Goal: Answer question/provide support

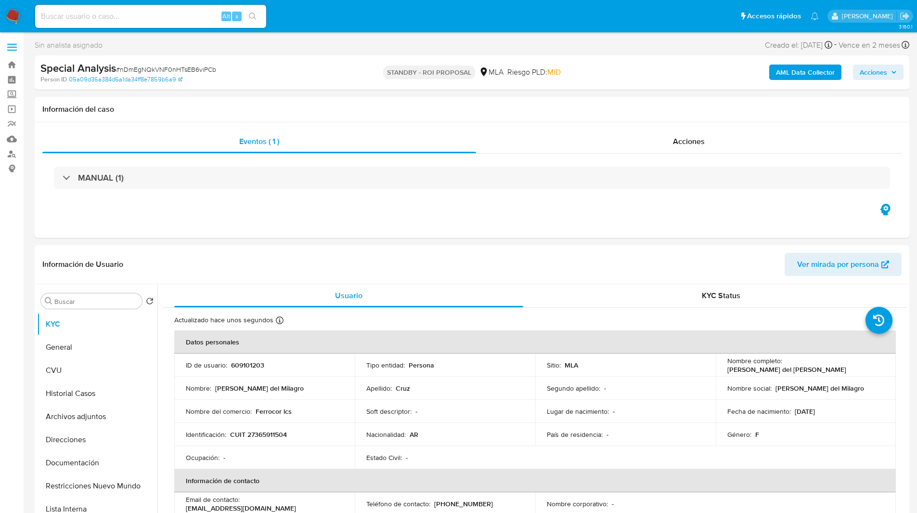
select select "10"
click at [357, 20] on ul "Pausado Ver notificaciones Alt s Accesos rápidos Presiona las siguientes teclas…" at bounding box center [427, 16] width 794 height 24
click at [281, 23] on ul "Pausado Ver notificaciones Alt s Accesos rápidos Presiona las siguientes teclas…" at bounding box center [427, 16] width 794 height 24
click at [322, 21] on ul "Pausado Ver notificaciones Alt s Accesos rápidos Presiona las siguientes teclas…" at bounding box center [427, 16] width 794 height 24
click at [345, 24] on ul "Pausado Ver notificaciones Alt s Accesos rápidos Presiona las siguientes teclas…" at bounding box center [427, 16] width 794 height 24
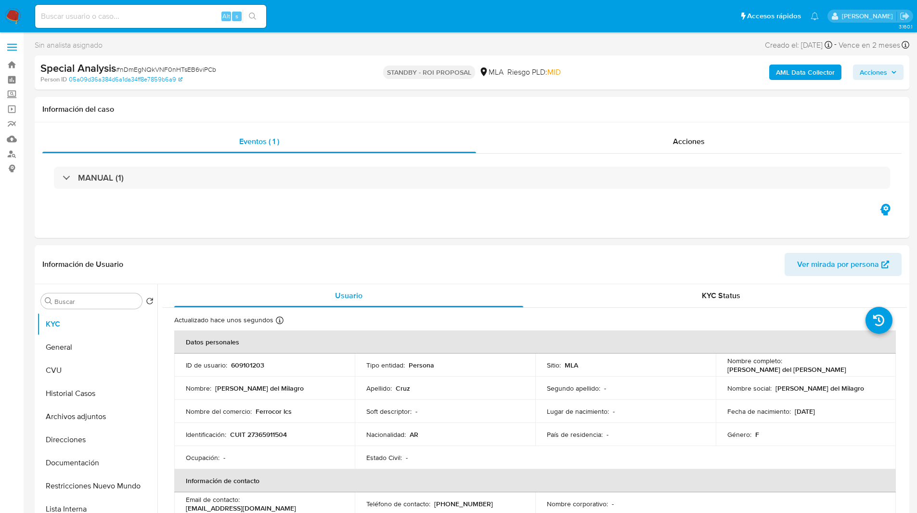
click at [332, 11] on ul "Pausado Ver notificaciones Alt s Accesos rápidos Presiona las siguientes teclas…" at bounding box center [427, 16] width 794 height 24
click at [371, 18] on ul "Pausado Ver notificaciones Alt s Accesos rápidos Presiona las siguientes teclas…" at bounding box center [427, 16] width 794 height 24
click at [385, 17] on ul "Pausado Ver notificaciones Alt s Accesos rápidos Presiona las siguientes teclas…" at bounding box center [427, 16] width 794 height 24
click at [167, 14] on input at bounding box center [150, 16] width 231 height 13
paste input "YGjsCDy21KaOsrHFa4B0Ug7c"
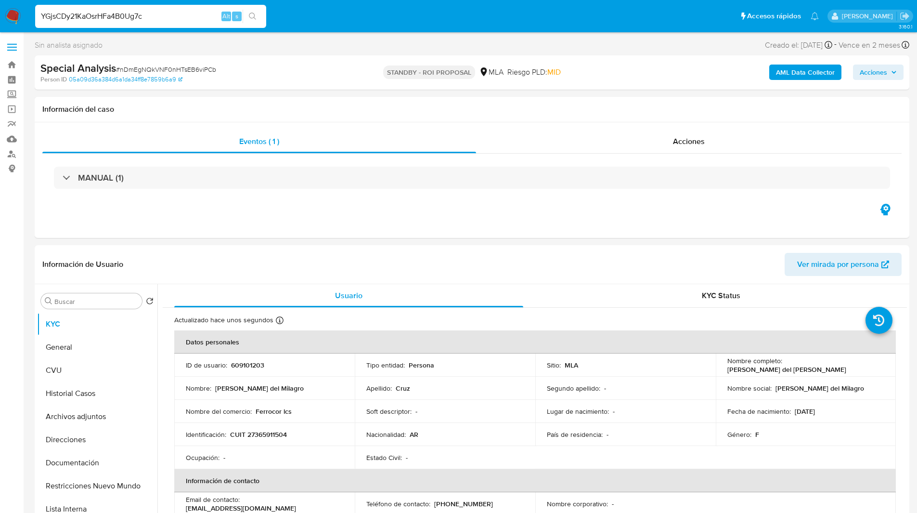
type input "YGjsCDy21KaOsrHFa4B0Ug7c"
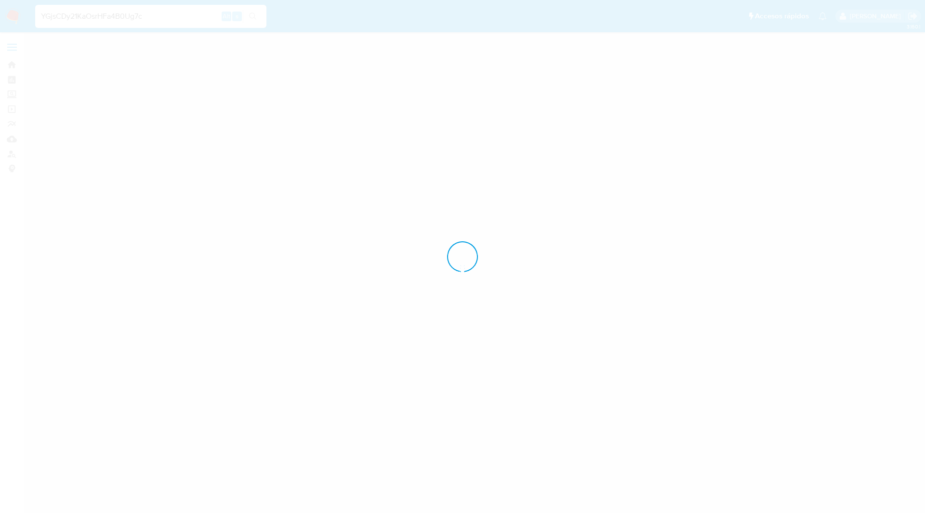
click at [357, 9] on div at bounding box center [462, 256] width 925 height 513
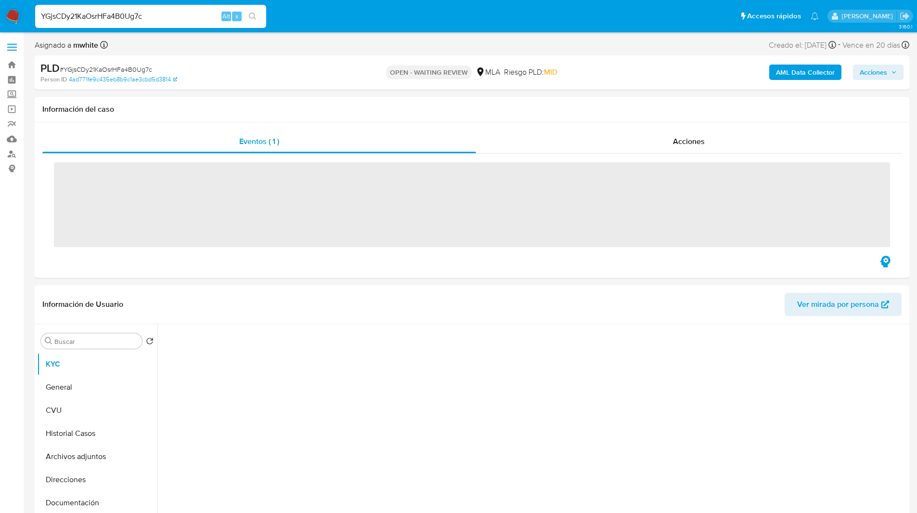
click at [376, 9] on ul "Pausado Ver notificaciones YGjsCDy21KaOsrHFa4B0Ug7c Alt s Accesos rápidos Presi…" at bounding box center [427, 16] width 794 height 24
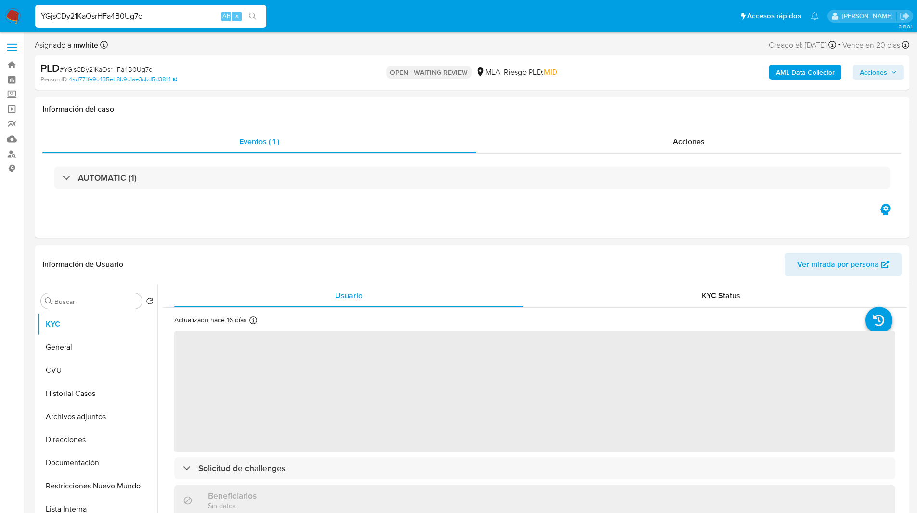
select select "10"
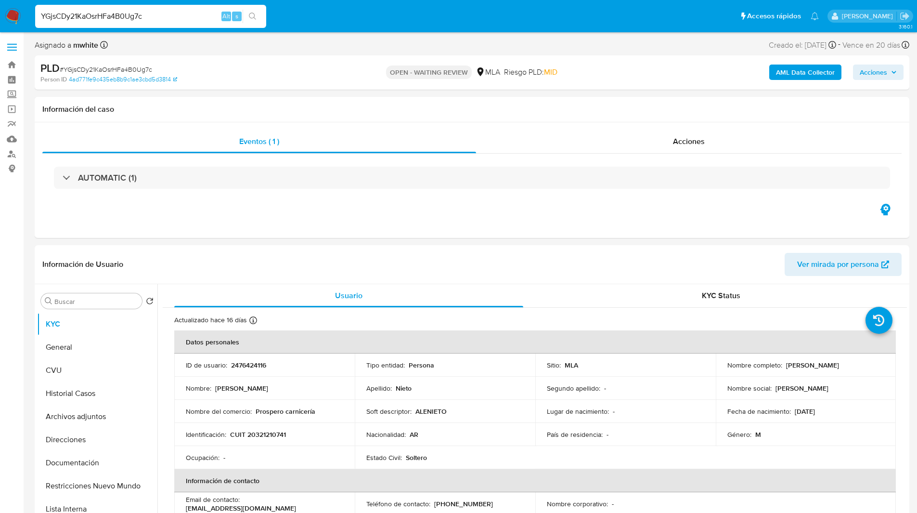
click at [385, 9] on ul "Pausado Ver notificaciones YGjsCDy21KaOsrHFa4B0Ug7c Alt s Accesos rápidos Presi…" at bounding box center [427, 16] width 794 height 24
click at [360, 27] on ul "Pausado Ver notificaciones YGjsCDy21KaOsrHFa4B0Ug7c Alt s Accesos rápidos Presi…" at bounding box center [427, 16] width 794 height 24
click at [457, 28] on ul "Pausado Ver notificaciones YGjsCDy21KaOsrHFa4B0Ug7c Alt s Accesos rápidos Presi…" at bounding box center [427, 16] width 794 height 24
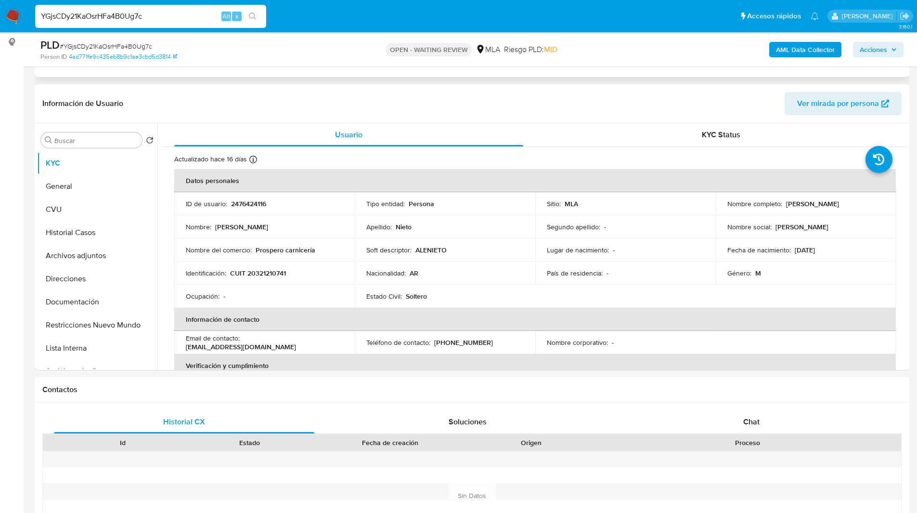
scroll to position [128, 0]
click at [258, 204] on p "2476424116" at bounding box center [248, 202] width 35 height 9
copy p "2476424116"
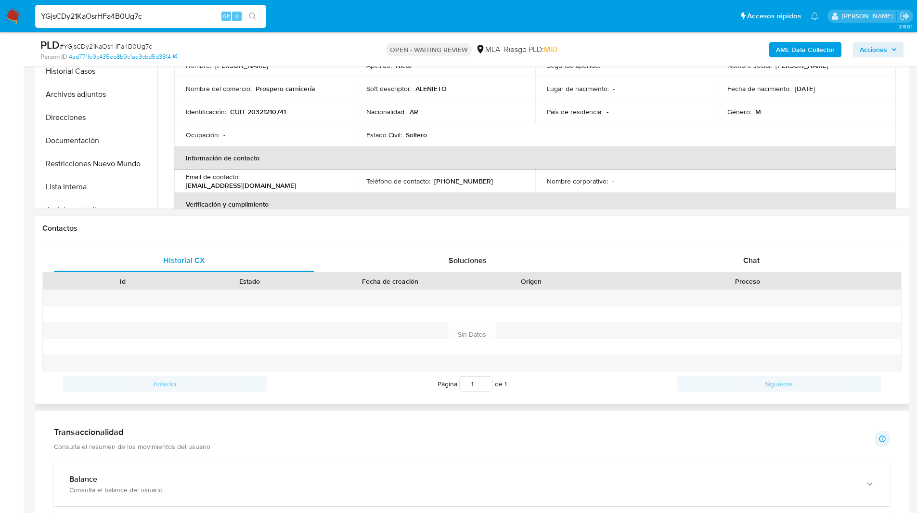
scroll to position [290, 0]
click at [750, 248] on div "Chat" at bounding box center [751, 258] width 261 height 23
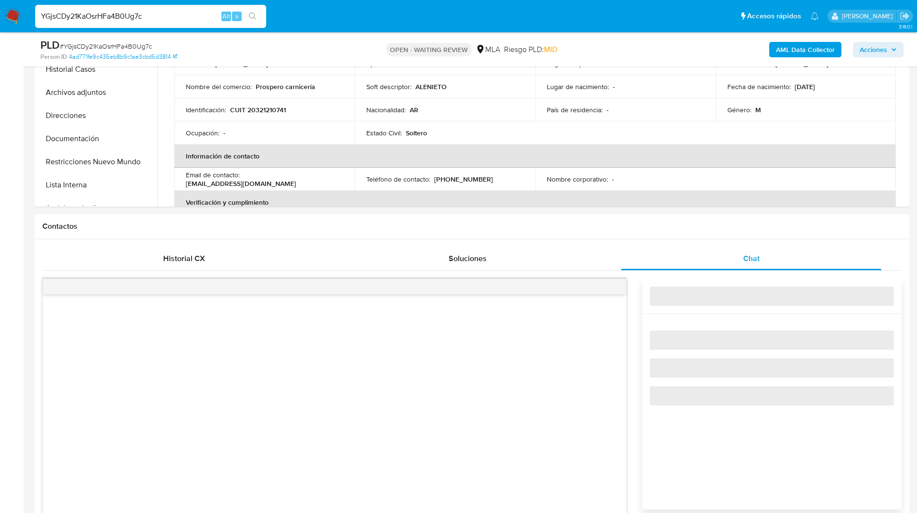
click at [687, 229] on h1 "Contactos" at bounding box center [472, 227] width 860 height 10
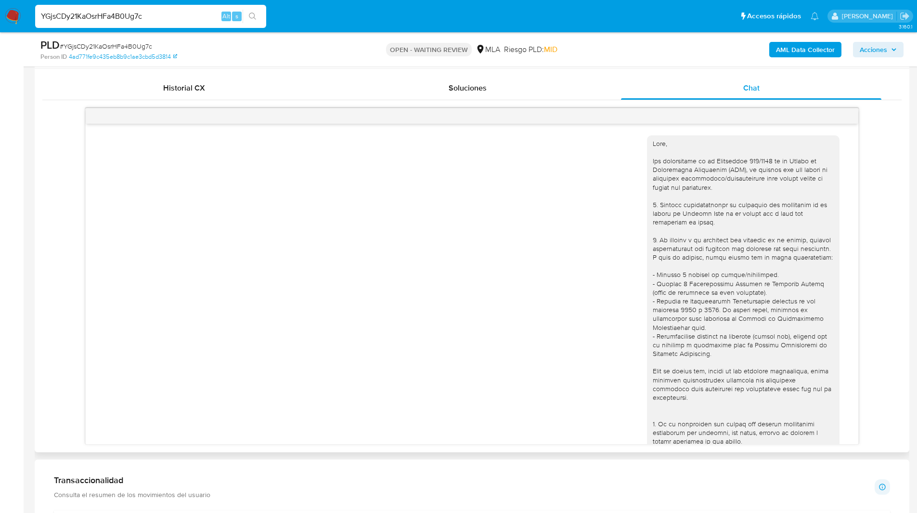
scroll to position [555, 0]
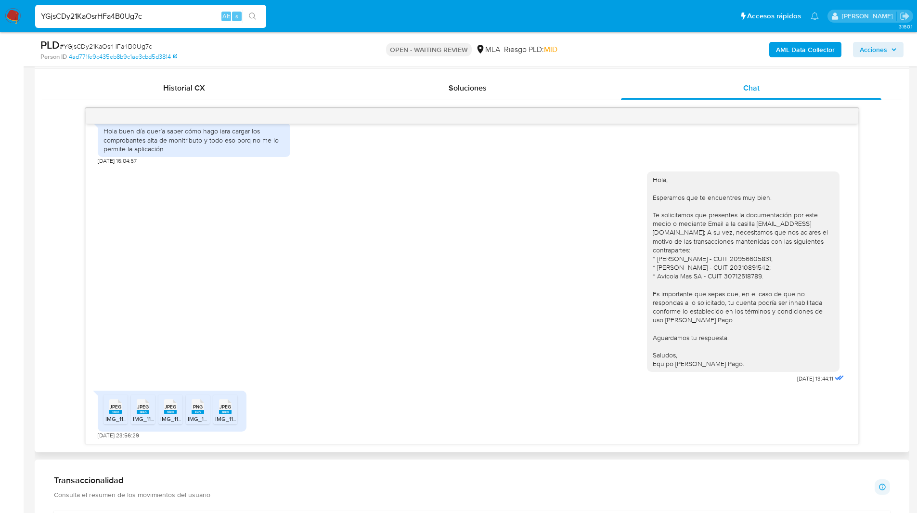
click at [877, 232] on div "18/08/2025 17:42:49 Hola buen día quería saber cómo hago iara cargar los compro…" at bounding box center [472, 276] width 860 height 337
click at [656, 41] on div "AML Data Collector Acciones" at bounding box center [761, 49] width 285 height 23
click at [106, 411] on div "JPEG JPEG" at bounding box center [115, 405] width 20 height 19
click at [145, 410] on rect at bounding box center [143, 412] width 13 height 4
click at [176, 412] on rect at bounding box center [170, 412] width 13 height 4
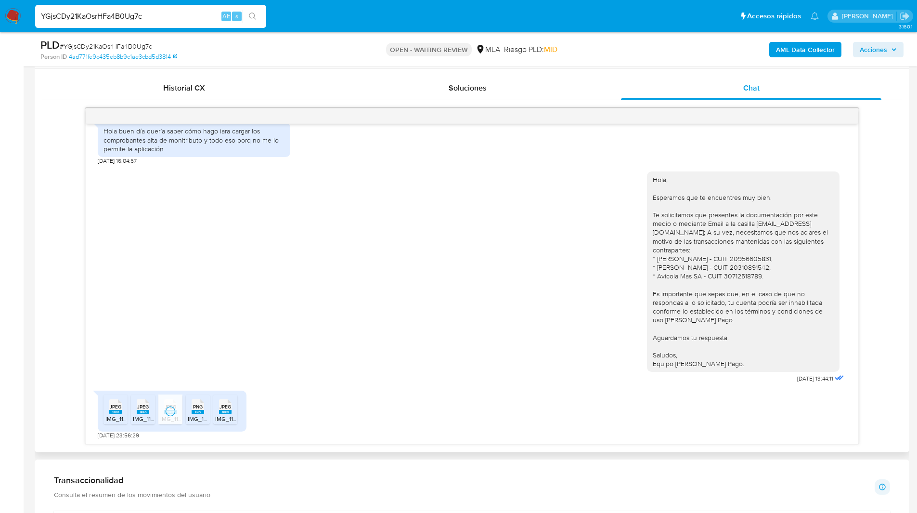
click at [196, 413] on rect at bounding box center [198, 412] width 13 height 4
click at [231, 413] on rect at bounding box center [225, 412] width 13 height 4
click at [540, 22] on ul "Pausado Ver notificaciones YGjsCDy21KaOsrHFa4B0Ug7c Alt s Accesos rápidos Presi…" at bounding box center [427, 16] width 794 height 24
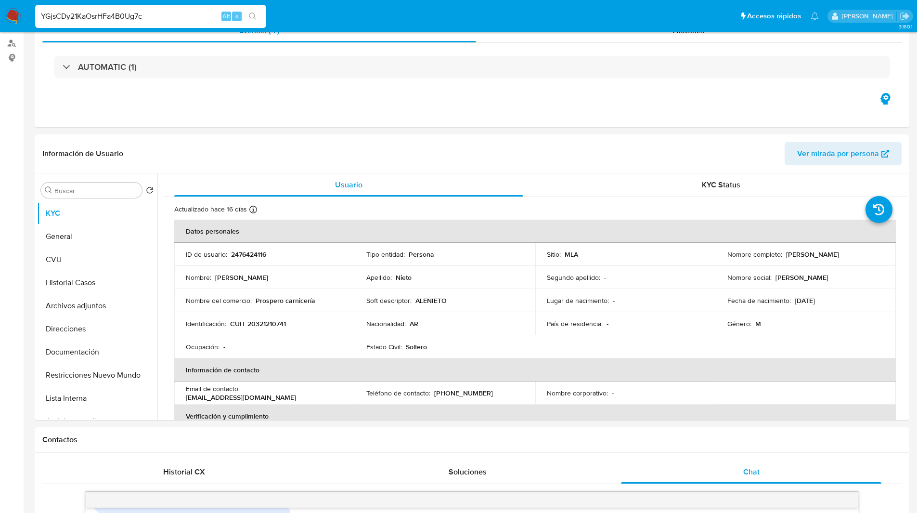
scroll to position [0, 0]
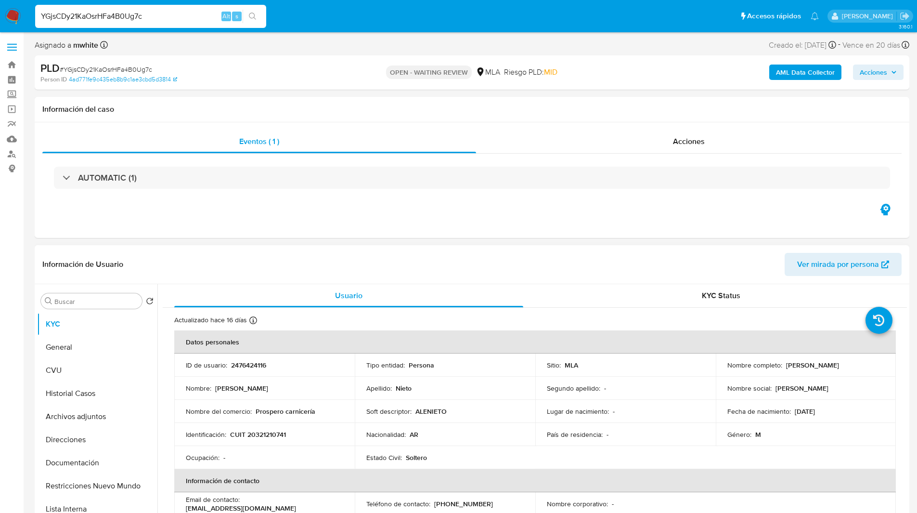
click at [270, 434] on p "CUIT 20321210741" at bounding box center [258, 434] width 56 height 9
copy p "20321210741"
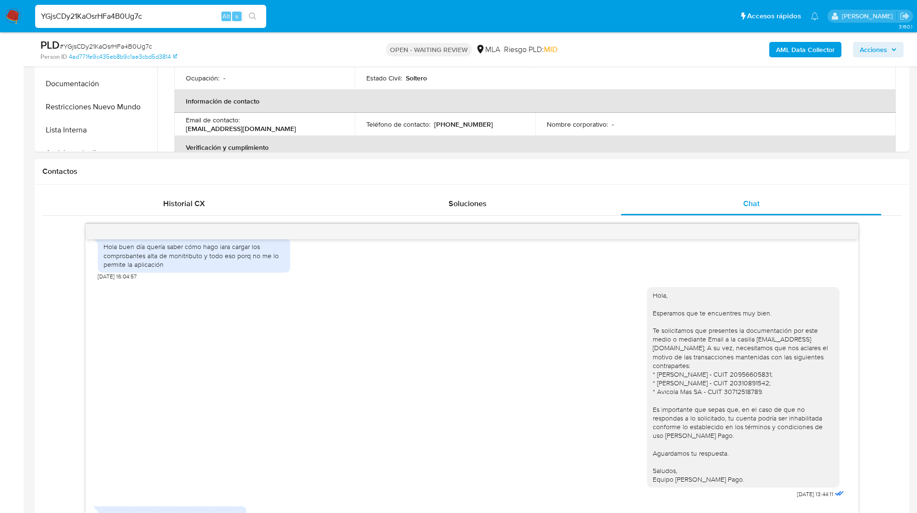
click at [711, 183] on div "Contactos" at bounding box center [472, 172] width 875 height 26
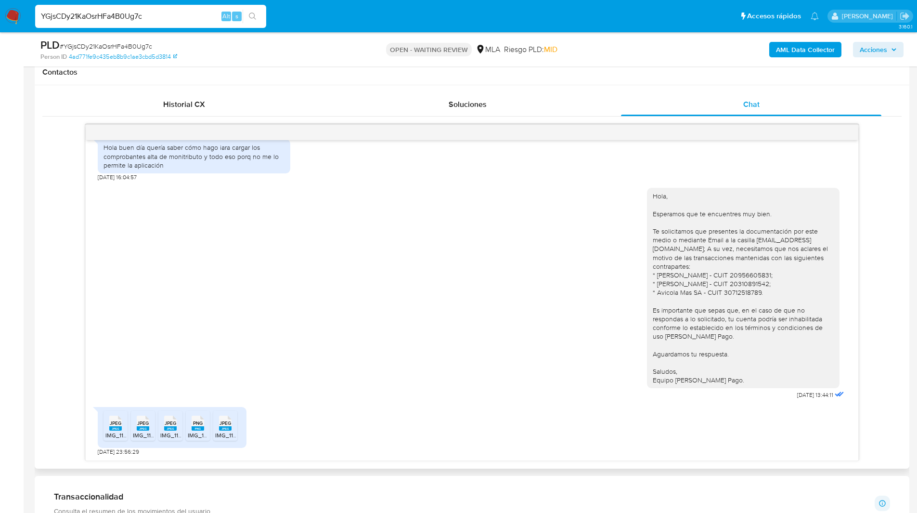
scroll to position [445, 0]
click at [545, 78] on div "Contactos" at bounding box center [472, 72] width 875 height 26
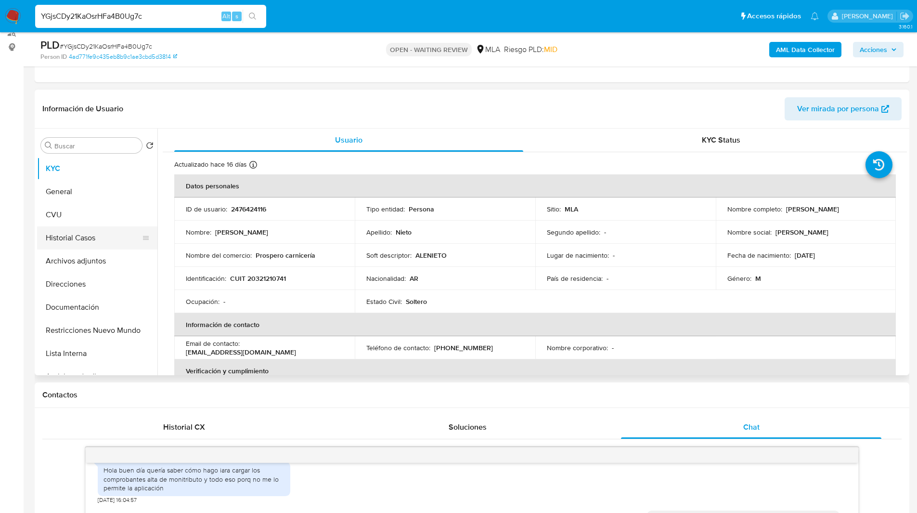
click at [58, 240] on button "Historial Casos" at bounding box center [93, 237] width 113 height 23
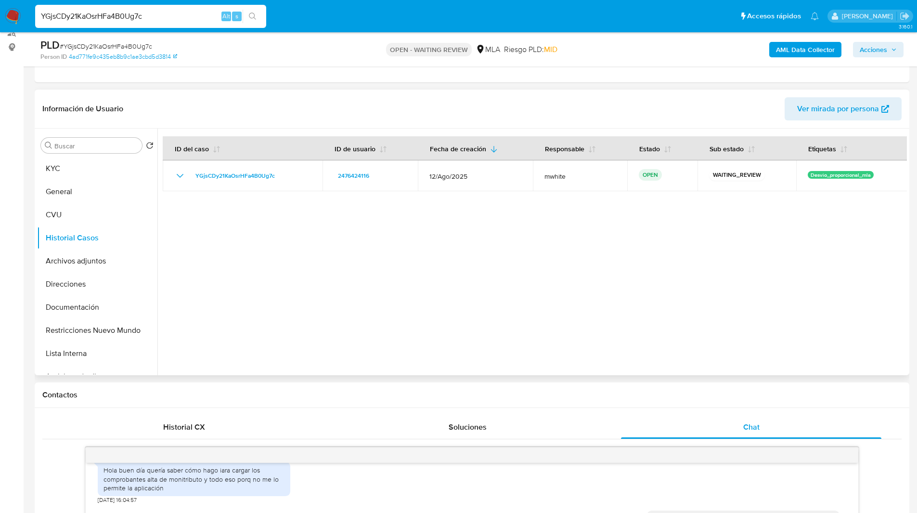
click at [418, 117] on header "Información de Usuario Ver mirada por persona" at bounding box center [472, 108] width 860 height 23
click at [156, 13] on input "YGjsCDy21KaOsrHFa4B0Ug7c" at bounding box center [150, 16] width 231 height 13
paste input "ugacMVCZNYcM0lEMLRUrn6kO"
type input "ugacMVCZNYcM0lEMLRUrn6kO"
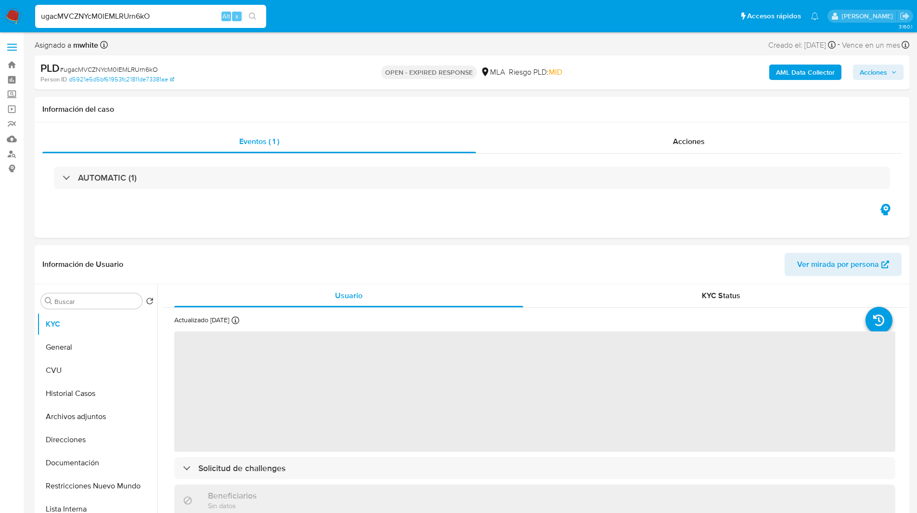
select select "10"
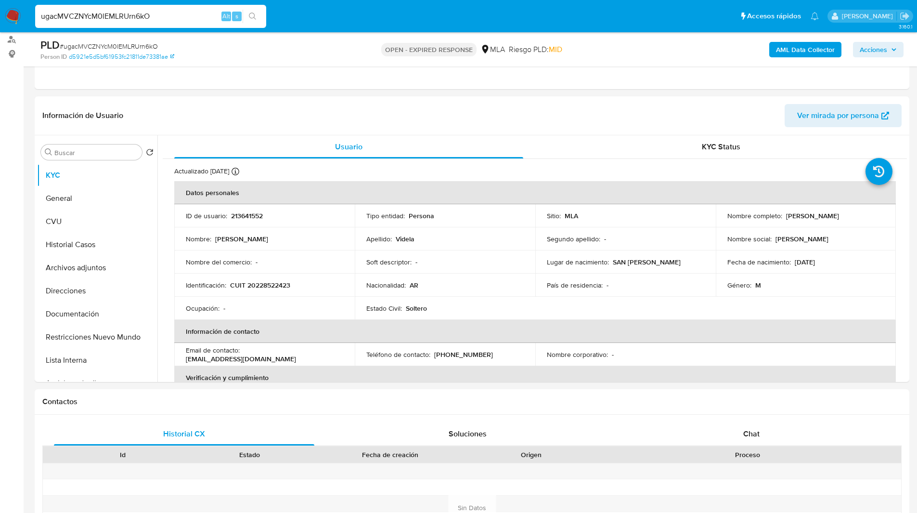
scroll to position [115, 0]
click at [248, 216] on p "213641552" at bounding box center [247, 215] width 32 height 9
copy p "213641552"
click at [775, 426] on div "Chat" at bounding box center [751, 433] width 261 height 23
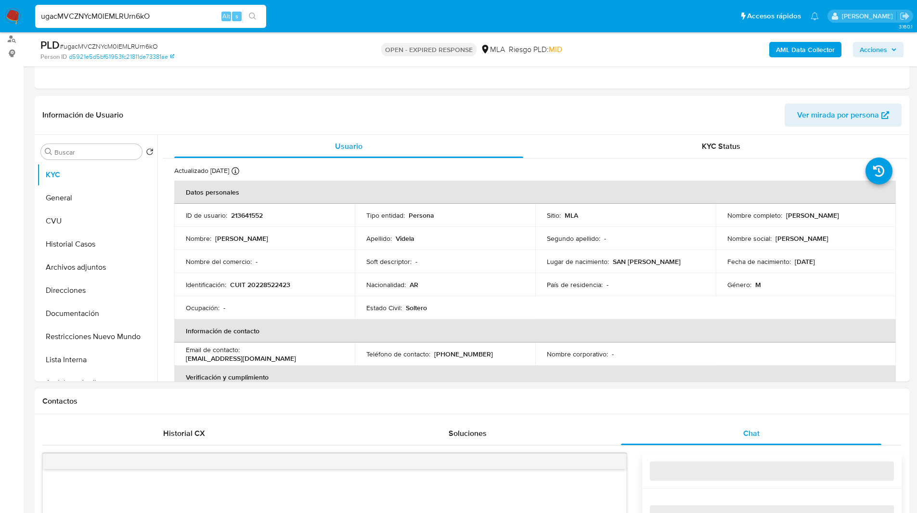
click at [696, 410] on div "Contactos" at bounding box center [472, 402] width 875 height 26
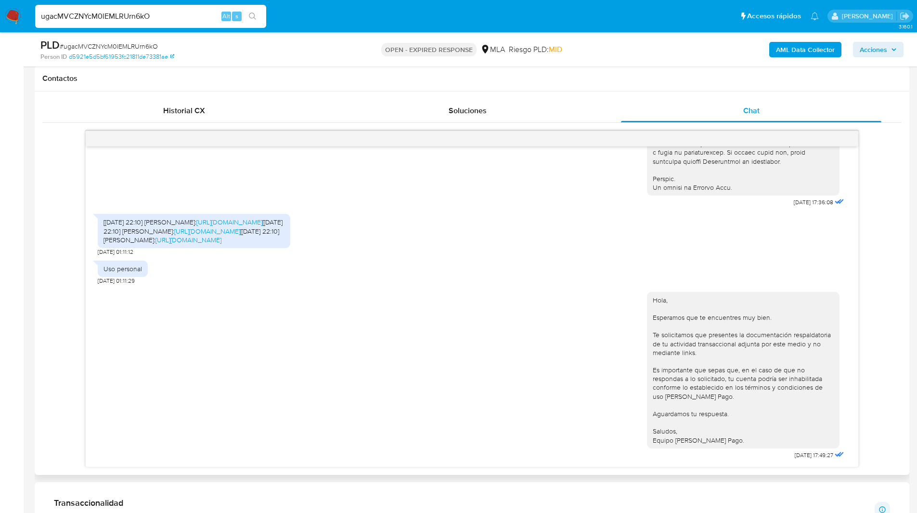
scroll to position [437, 0]
click at [559, 287] on div "Hola, Esperamos que te encuentres muy bien. Te solicitamos que presentes la doc…" at bounding box center [472, 374] width 749 height 177
click at [196, 218] on link "https://acrobat.adobe.com/id/urn:aaid:sc:US:6b06a648-51b7-4d86-8d05-dbd6a14b9131" at bounding box center [229, 223] width 66 height 10
click at [174, 227] on link "https://acrobat.adobe.com/id/urn:aaid:sc:US:4ab368d6-fcc7-4f68-934a-9919fbea6367" at bounding box center [207, 232] width 66 height 10
click at [156, 239] on link "https://acrobat.adobe.com/id/urn:aaid:sc:US:dd50105c-5a7c-48d3-9dd3-f42e195b1847" at bounding box center [189, 240] width 66 height 10
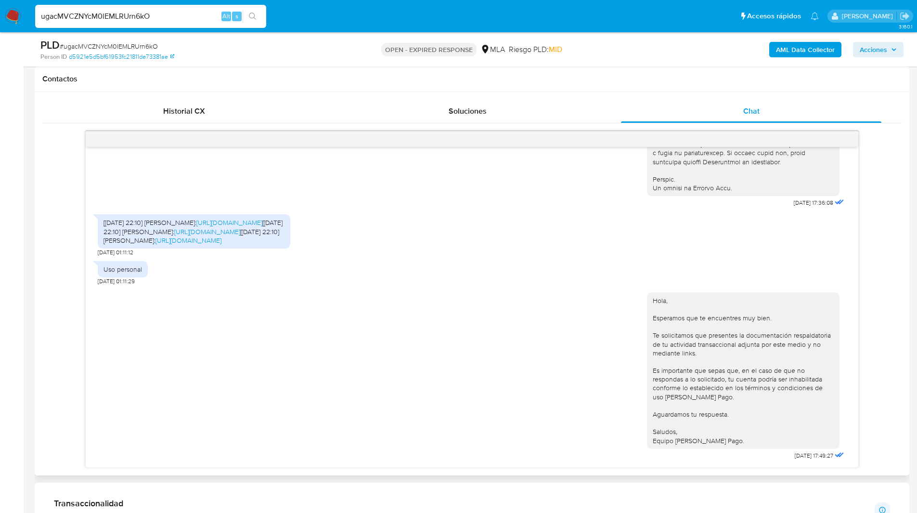
click at [523, 309] on div "Hola, Esperamos que te encuentres muy bien. Te solicitamos que presentes la doc…" at bounding box center [472, 374] width 749 height 177
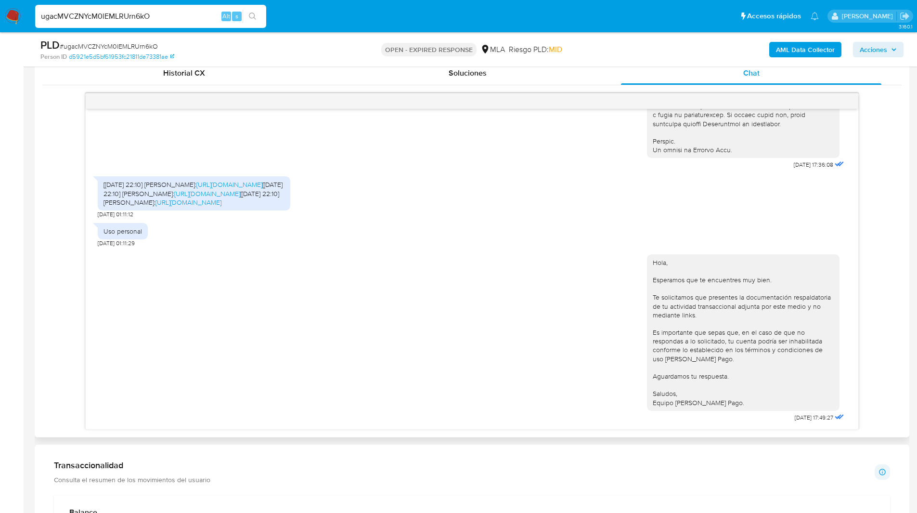
click at [609, 171] on div "[20/8, 22:10] Eli: https://acrobat.adobe.com/id/urn:aaid:sc:US:6b06a648-51b7-4d…" at bounding box center [472, 194] width 749 height 47
drag, startPoint x: 126, startPoint y: 214, endPoint x: 87, endPoint y: 214, distance: 39.0
click at [87, 214] on div "18/08/2025 17:36:08 [20/8, 22:10] Eli: https://acrobat.adobe.com/id/urn:aaid:sc…" at bounding box center [472, 269] width 773 height 320
copy span "21/08/2025"
click at [587, 28] on ul "Pausado Ver notificaciones ugacMVCZNYcM0lEMLRUrn6kO Alt s Accesos rápidos Presi…" at bounding box center [427, 16] width 794 height 24
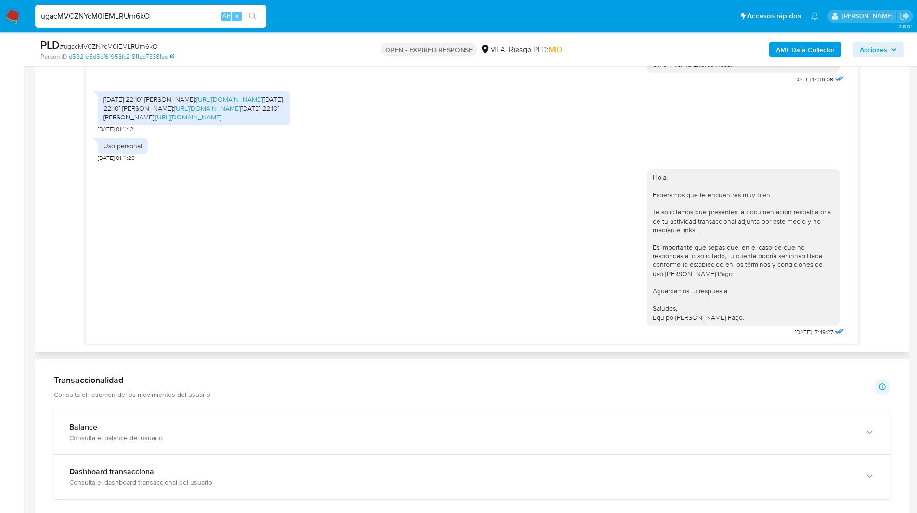
scroll to position [561, 0]
click at [124, 26] on div "ugacMVCZNYcM0lEMLRUrn6kO Alt s" at bounding box center [150, 16] width 231 height 23
click at [110, 19] on input "ugacMVCZNYcM0lEMLRUrn6kO" at bounding box center [150, 16] width 231 height 13
click at [11, 16] on img at bounding box center [13, 16] width 16 height 16
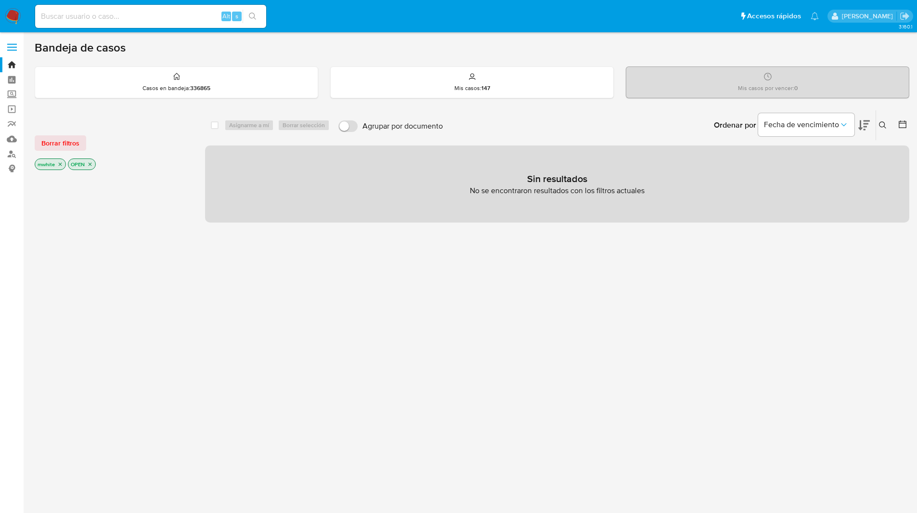
click at [882, 122] on icon at bounding box center [882, 124] width 7 height 7
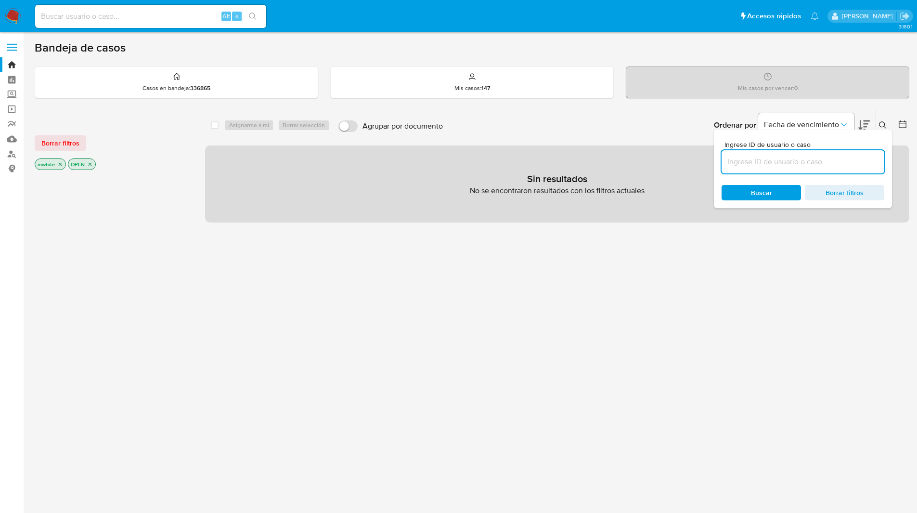
click at [769, 161] on input at bounding box center [803, 162] width 163 height 13
type input "ugacMVCZNYcM0lEMLRUrn6kO"
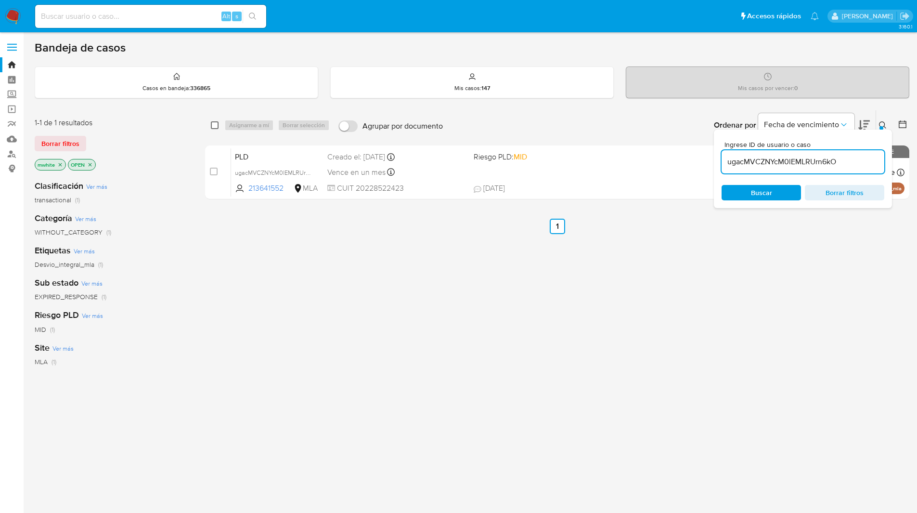
click at [215, 125] on input "checkbox" at bounding box center [215, 125] width 8 height 8
checkbox input "true"
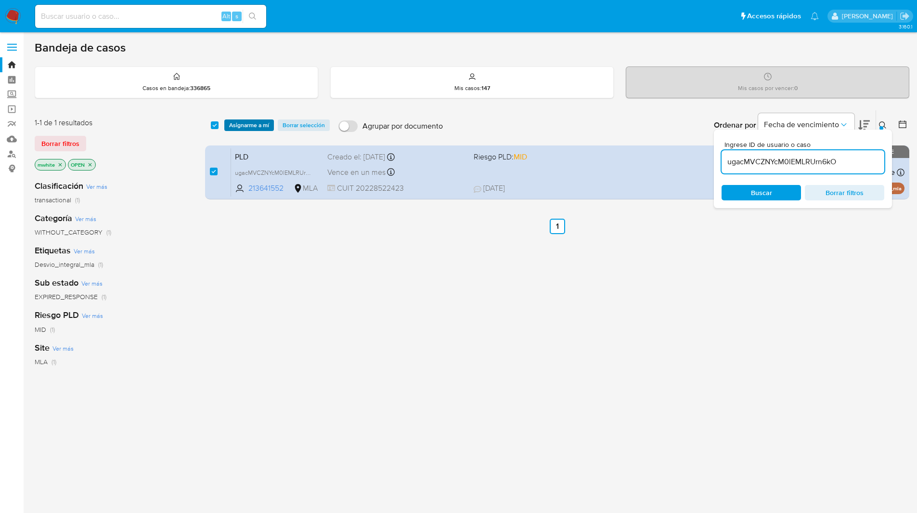
click at [241, 125] on span "Asignarme a mí" at bounding box center [249, 125] width 40 height 10
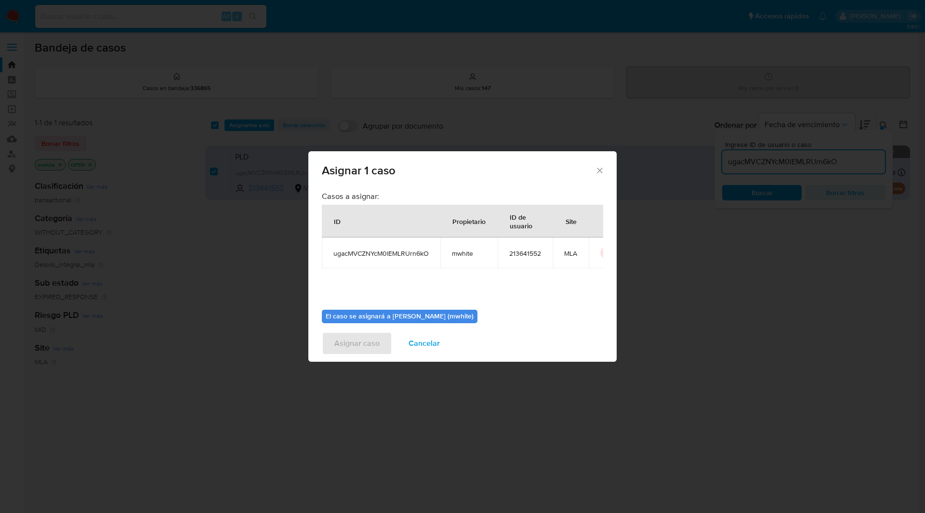
click at [461, 251] on span "mwhite" at bounding box center [469, 253] width 34 height 9
copy span "mwhite"
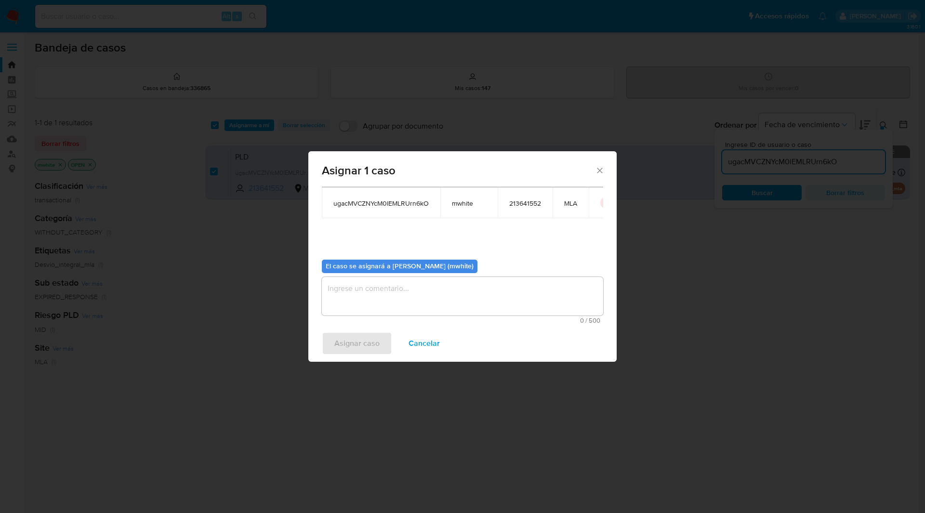
click at [393, 274] on div "El caso se asignará a Matias Agustin White (mwhite) 0 / 500 500 caracteres rest…" at bounding box center [462, 288] width 281 height 72
click at [367, 305] on textarea "assign-modal" at bounding box center [462, 296] width 281 height 39
paste textarea "mwhite"
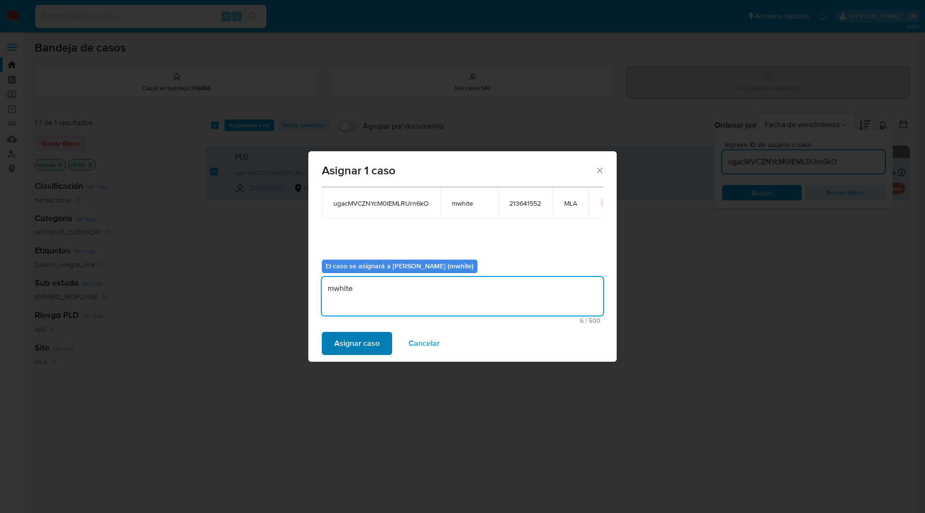
type textarea "mwhite"
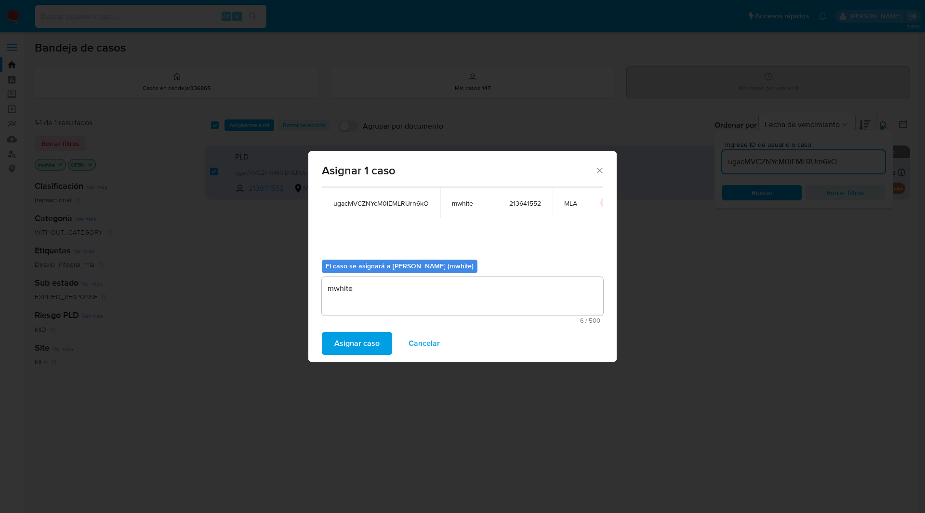
click at [350, 339] on span "Asignar caso" at bounding box center [356, 343] width 45 height 21
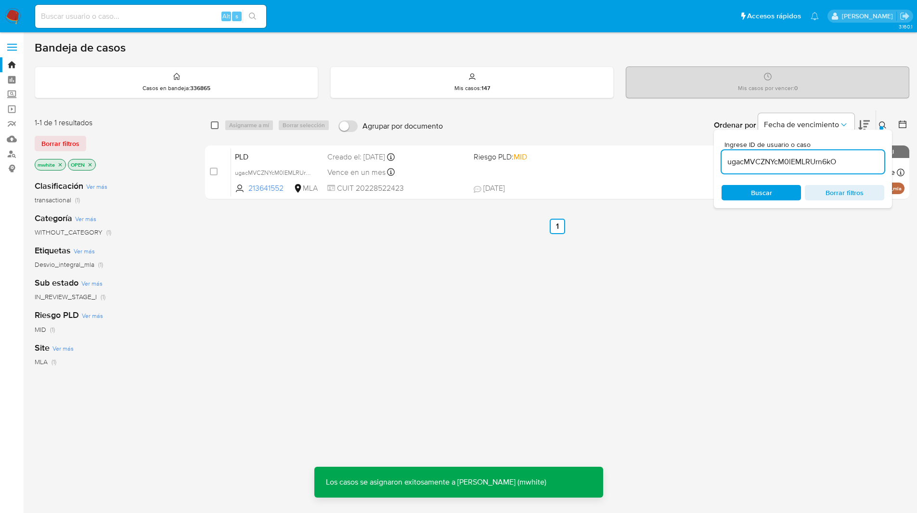
click at [214, 127] on input "checkbox" at bounding box center [215, 125] width 8 height 8
checkbox input "true"
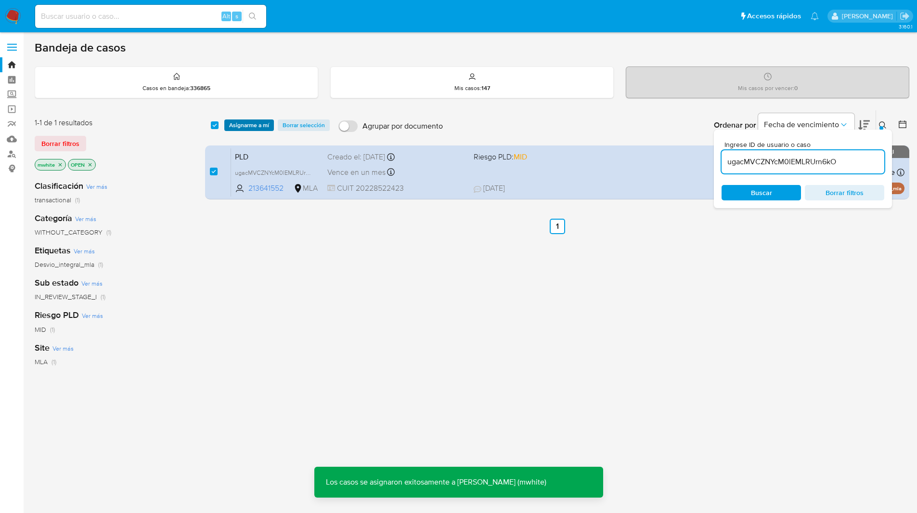
click at [235, 126] on span "Asignarme a mí" at bounding box center [249, 125] width 40 height 10
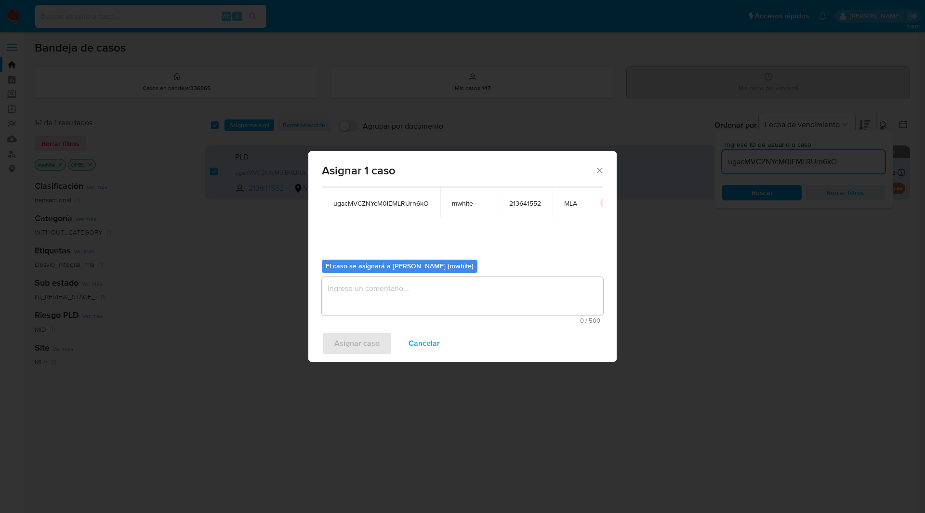
click at [356, 300] on textarea "assign-modal" at bounding box center [462, 296] width 281 height 39
paste textarea "mwhite"
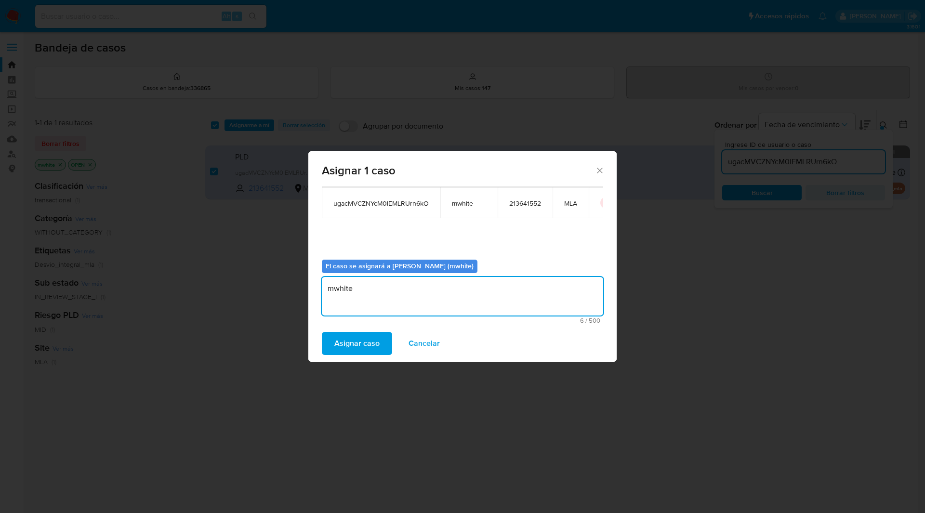
type textarea "mwhite"
click at [367, 342] on span "Asignar caso" at bounding box center [356, 343] width 45 height 21
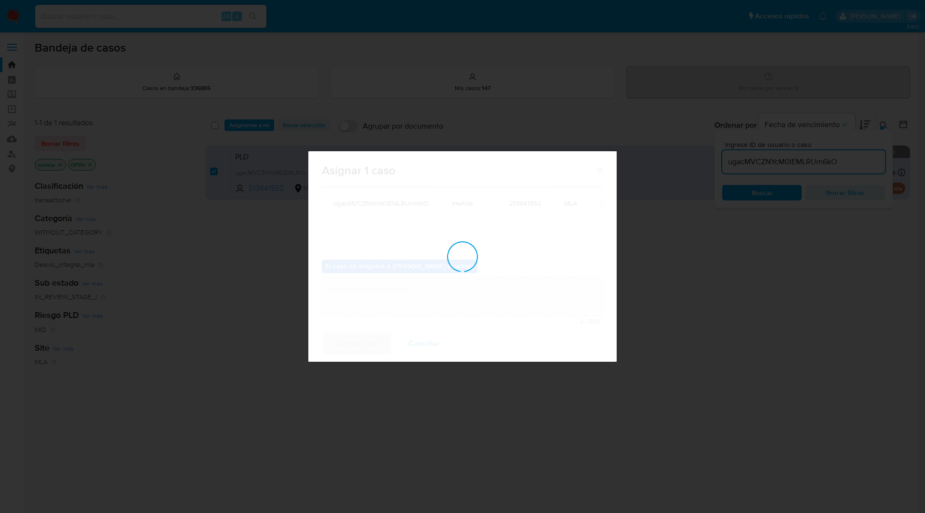
checkbox input "false"
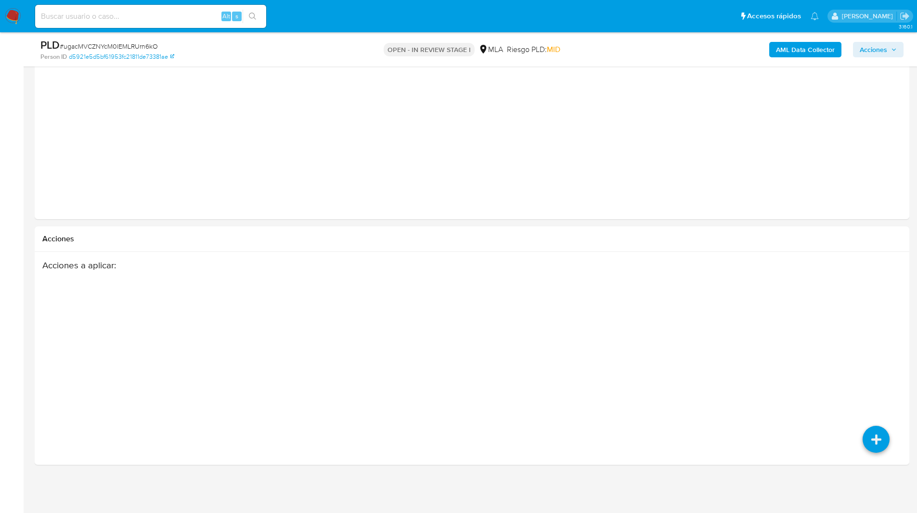
select select "10"
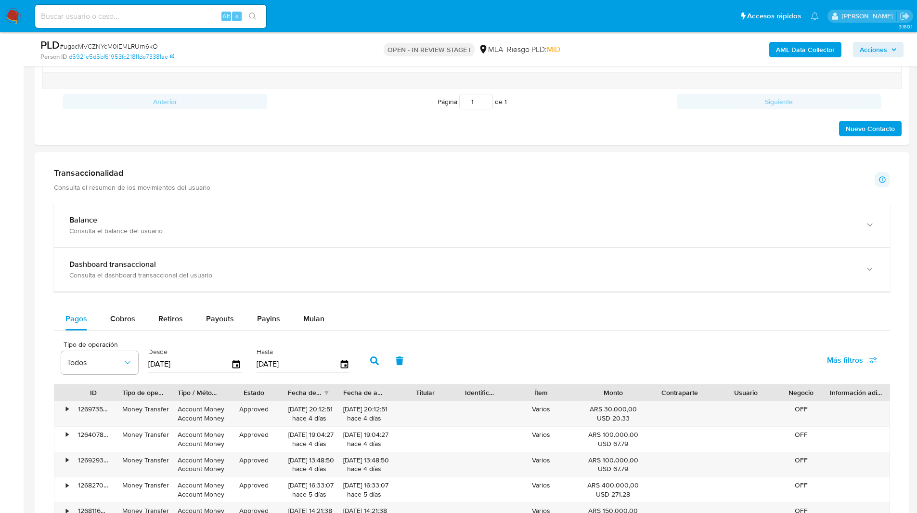
scroll to position [411, 0]
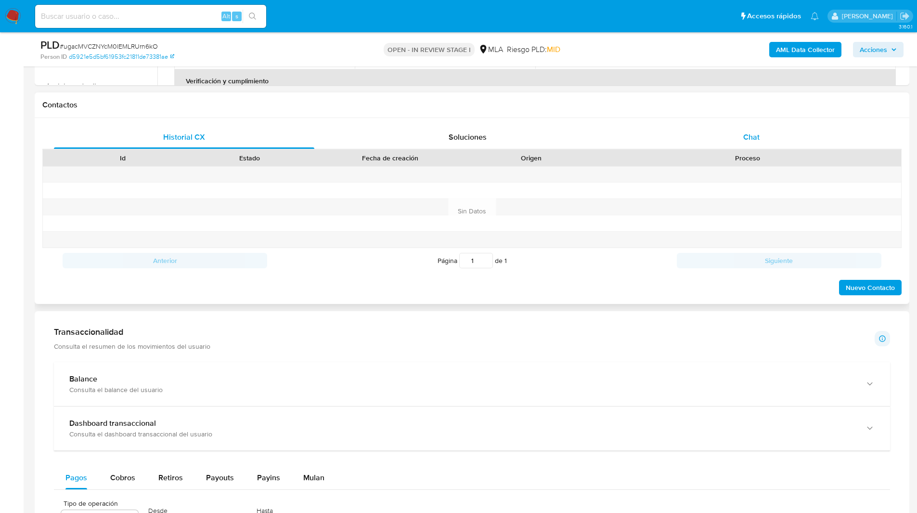
click at [753, 137] on span "Chat" at bounding box center [751, 136] width 16 height 11
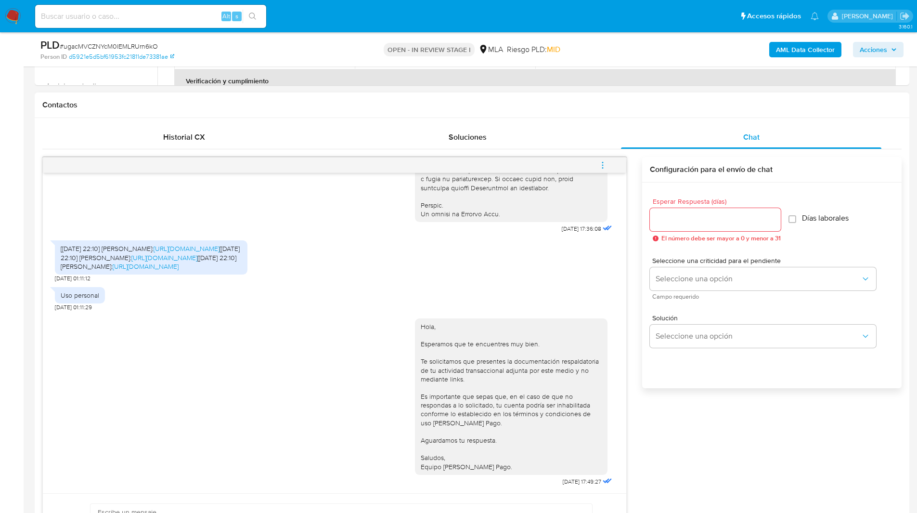
scroll to position [577, 0]
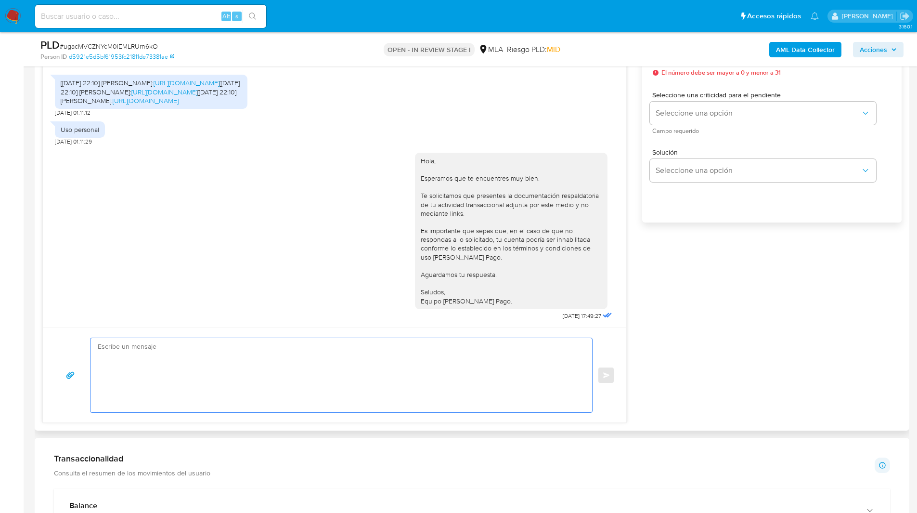
click at [448, 352] on textarea at bounding box center [339, 375] width 482 height 74
paste textarea "Hola, Esperamos que te encuentres muy bien. Te consultamos si tuviste oportunid…"
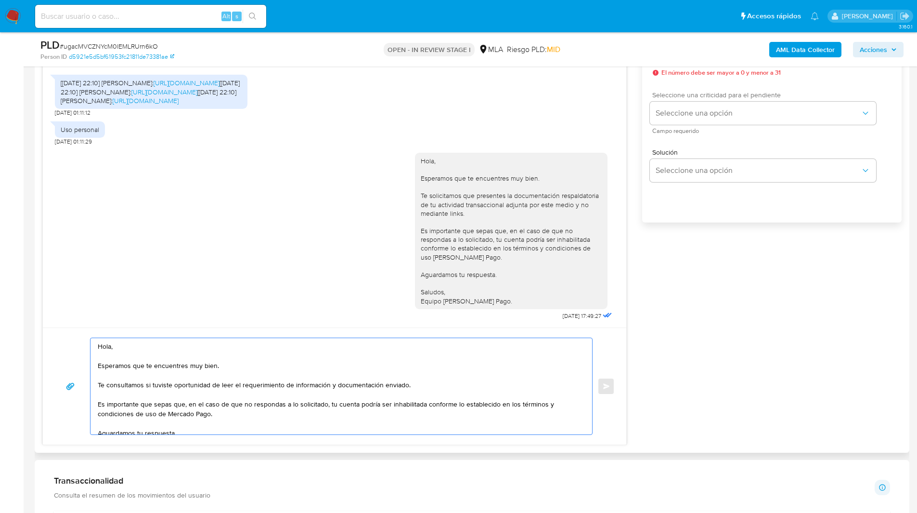
scroll to position [530, 0]
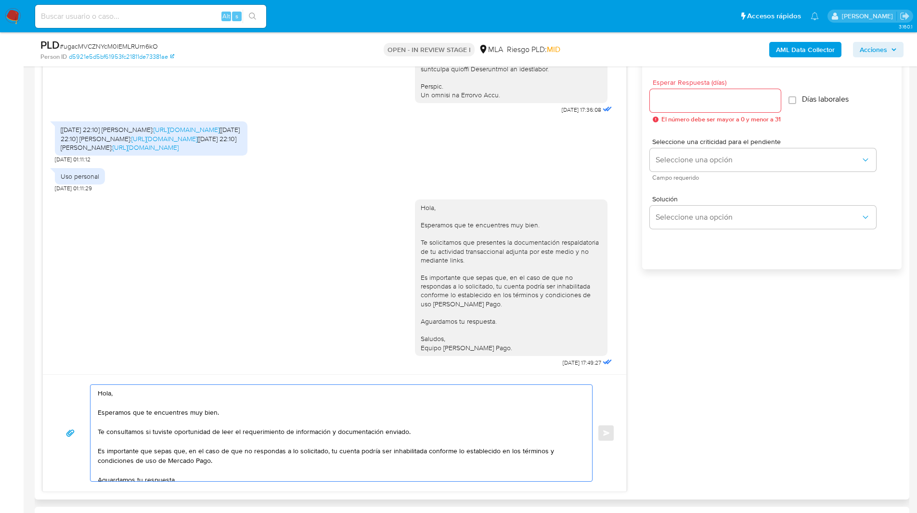
type textarea "Hola, Esperamos que te encuentres muy bien. Te consultamos si tuviste oportunid…"
click at [691, 101] on input "Esperar Respuesta (días)" at bounding box center [715, 100] width 131 height 13
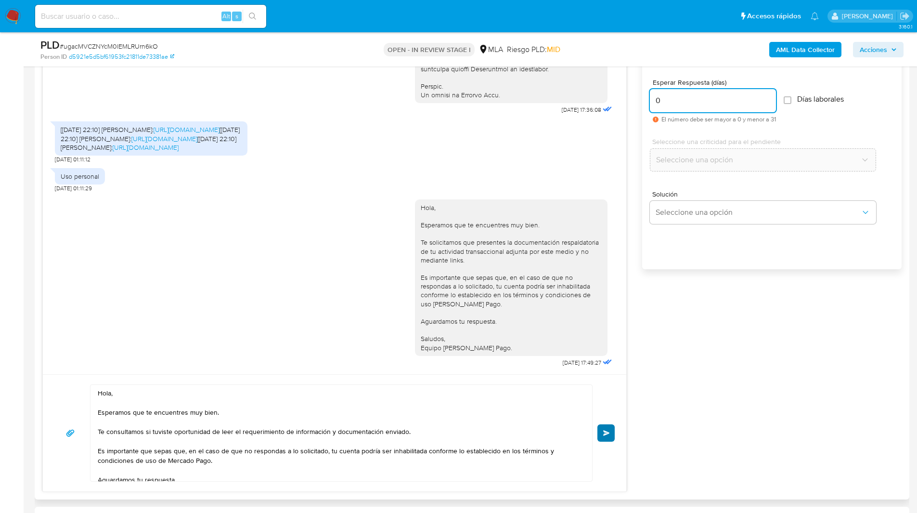
type input "0"
click at [604, 430] on span "Enviar" at bounding box center [606, 433] width 7 height 6
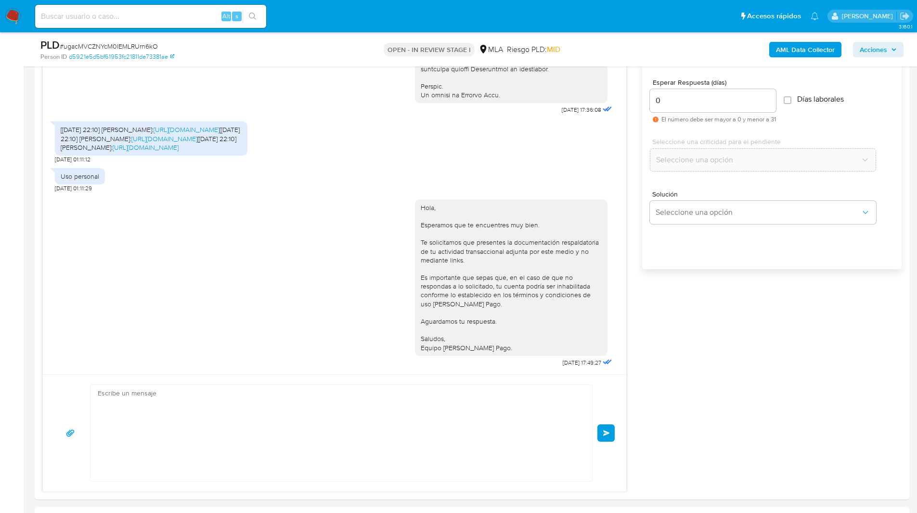
scroll to position [707, 0]
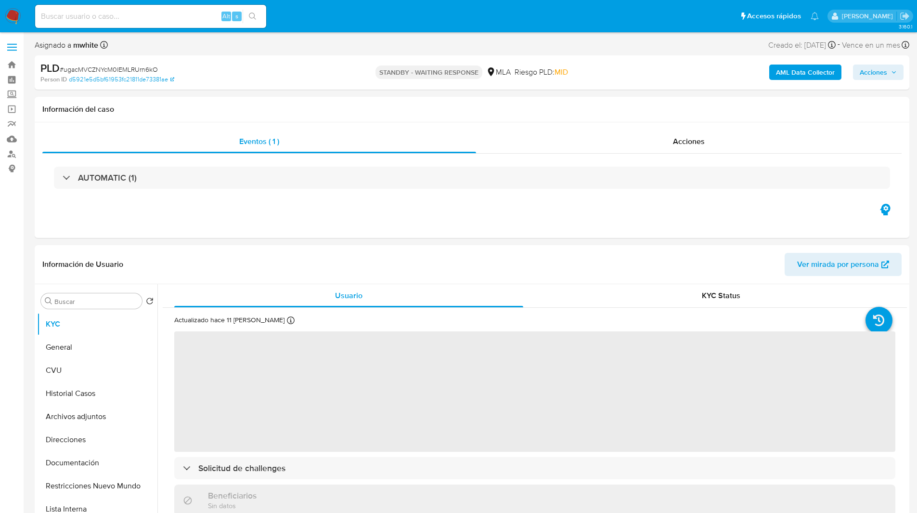
select select "10"
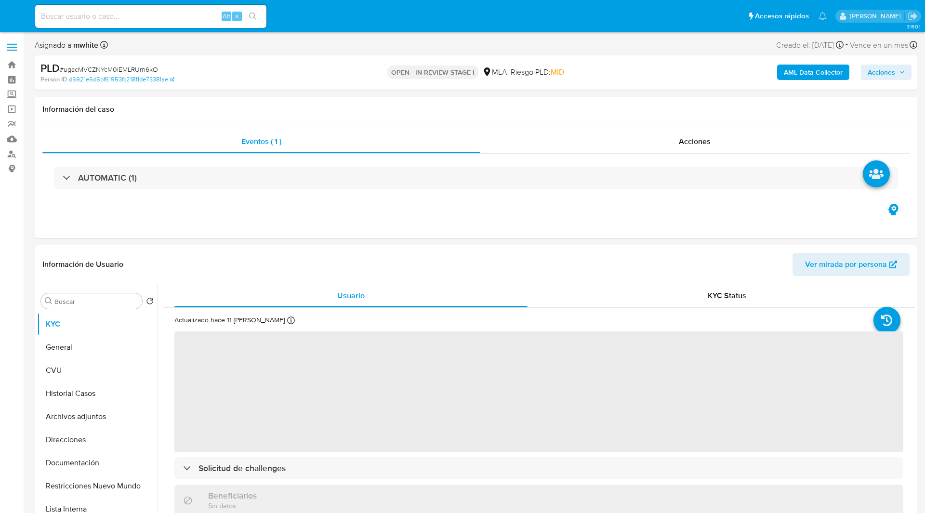
select select "10"
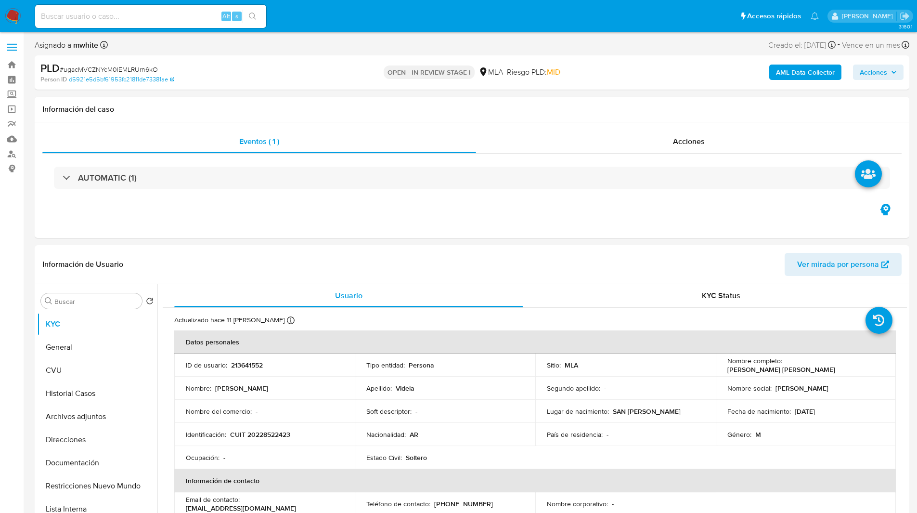
click at [357, 41] on div "Asignado a mwhite Asignado el: [DATE] 14:15:41 Creado el: [DATE] Creado el: [DA…" at bounding box center [472, 47] width 875 height 17
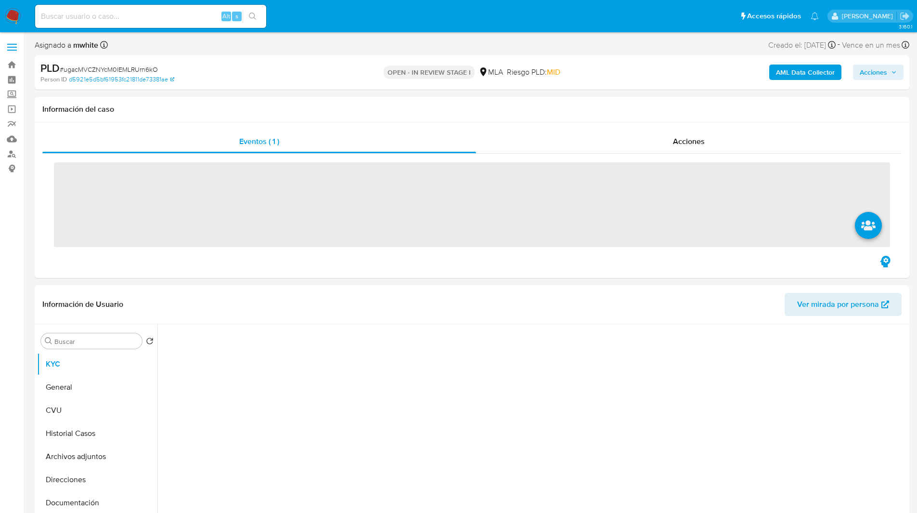
click at [393, 19] on ul "Pausado Ver notificaciones Alt s Accesos rápidos Presiona las siguientes teclas…" at bounding box center [427, 16] width 794 height 24
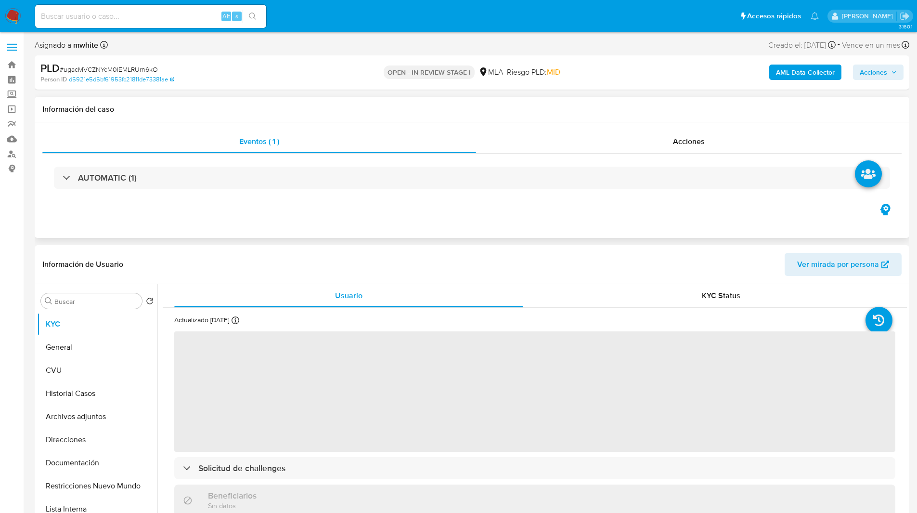
select select "10"
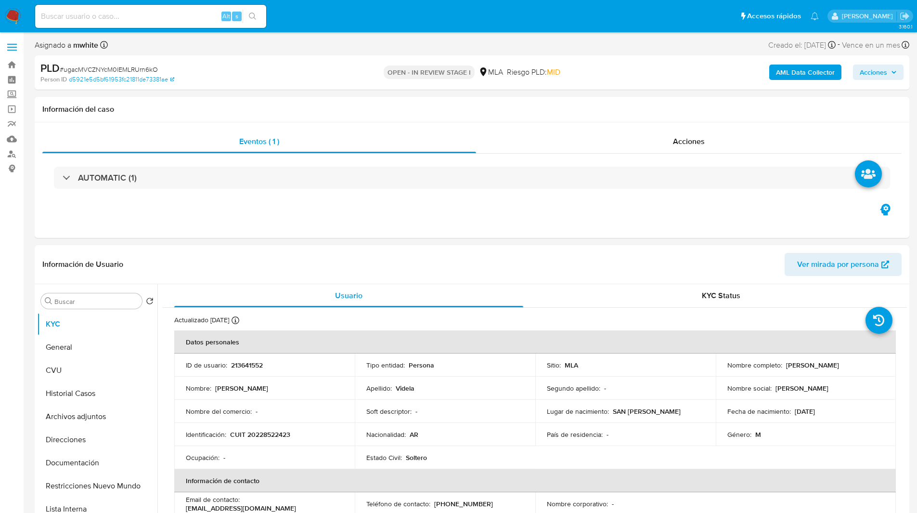
click at [544, 15] on ul "Pausado Ver notificaciones Alt s Accesos rápidos Presiona las siguientes teclas…" at bounding box center [427, 16] width 794 height 24
click at [123, 67] on span "# ugacMVCZNYcM0lEMLRUrn6kO" at bounding box center [109, 70] width 98 height 10
copy span "ugacMVCZNYcM0lEMLRUrn6kO"
click at [8, 7] on nav "Pausado Ver notificaciones Alt s Accesos rápidos Presiona las siguientes teclas…" at bounding box center [458, 16] width 917 height 32
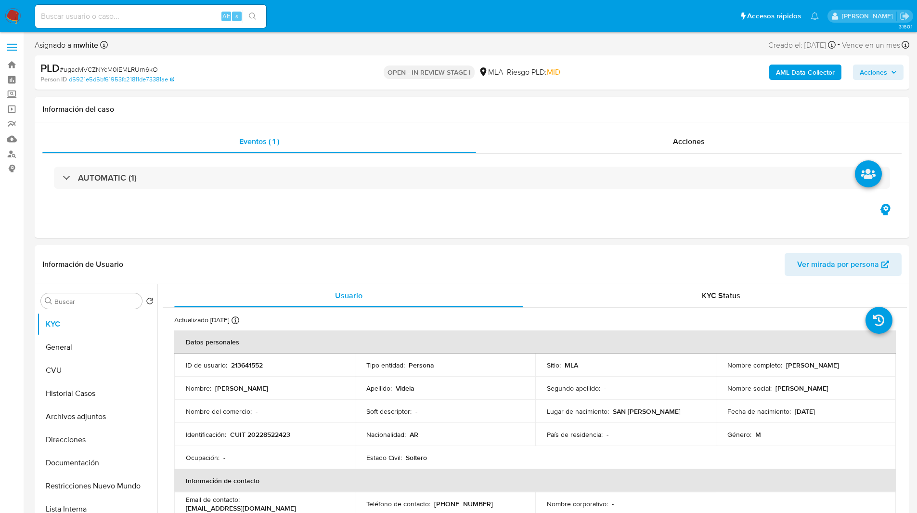
click at [14, 17] on img at bounding box center [13, 16] width 16 height 16
click at [125, 70] on span "# ugacMVCZNYcM0lEMLRUrn6kO" at bounding box center [109, 70] width 98 height 10
copy span "ugacMVCZNYcM0lEMLRUrn6kO"
click at [329, 44] on div "Asignado a mwhite Asignado el: 18/08/2025 14:15:41 Creado el: 12/08/2025 Creado…" at bounding box center [472, 47] width 875 height 17
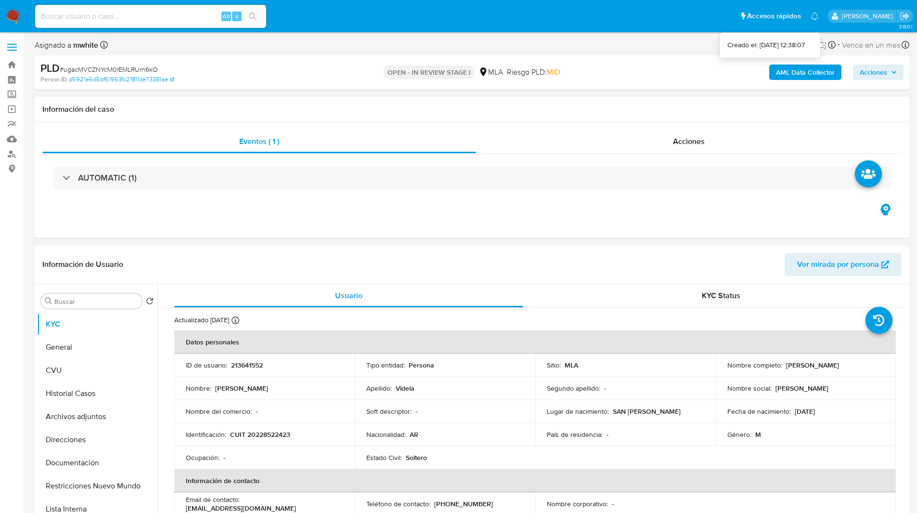
click at [821, 64] on div "AML Data Collector Acciones" at bounding box center [761, 72] width 285 height 23
click at [807, 78] on b "AML Data Collector" at bounding box center [805, 72] width 59 height 15
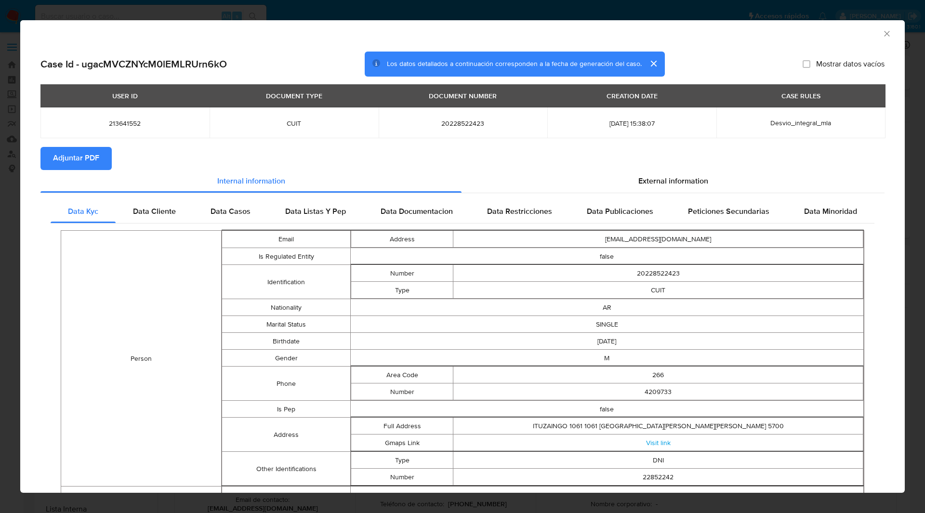
click at [60, 158] on span "Adjuntar PDF" at bounding box center [76, 158] width 46 height 21
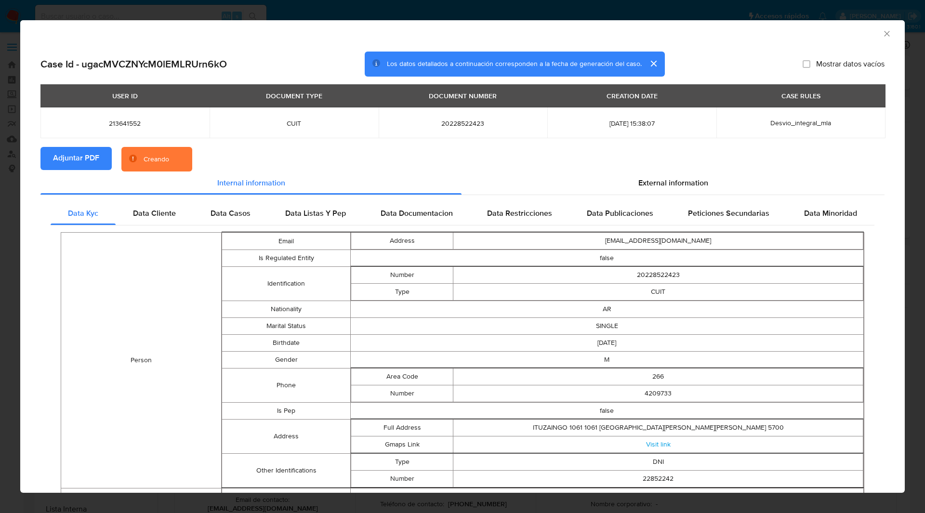
click at [207, 159] on section "Adjuntar PDF Creando" at bounding box center [462, 159] width 844 height 25
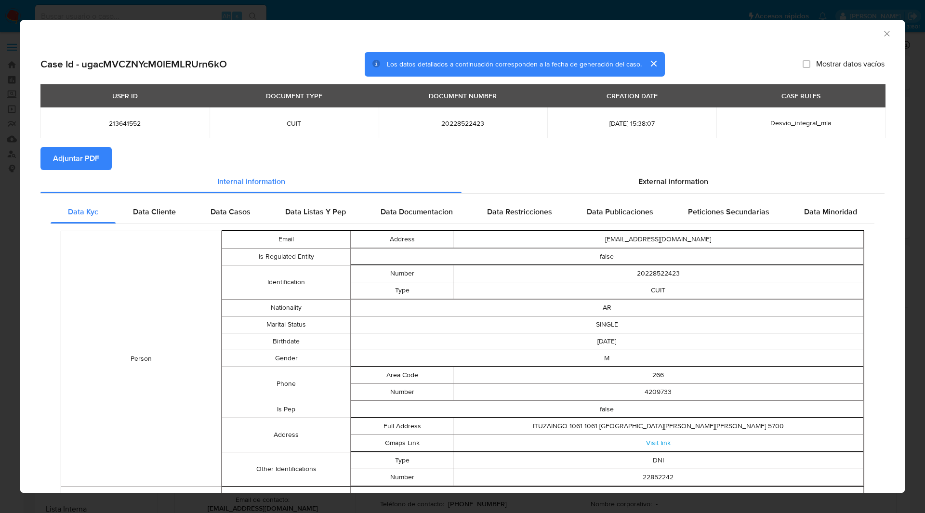
click at [882, 32] on icon "Cerrar ventana" at bounding box center [887, 34] width 10 height 10
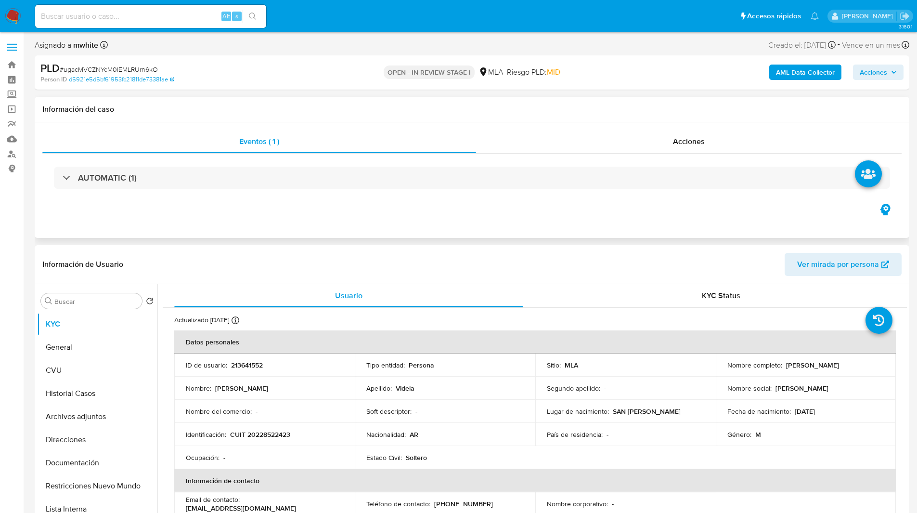
click at [561, 114] on h1 "Información del caso" at bounding box center [472, 109] width 860 height 10
click at [548, 112] on h1 "Información del caso" at bounding box center [472, 109] width 860 height 10
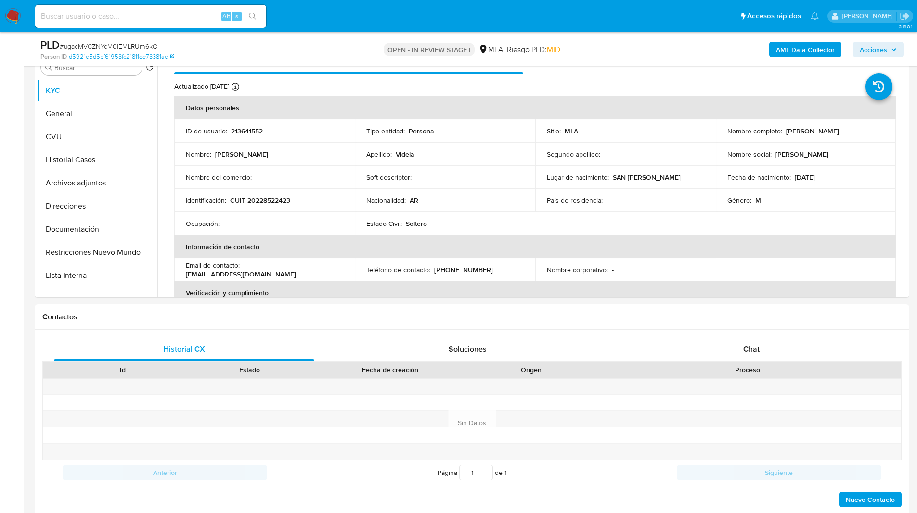
scroll to position [202, 0]
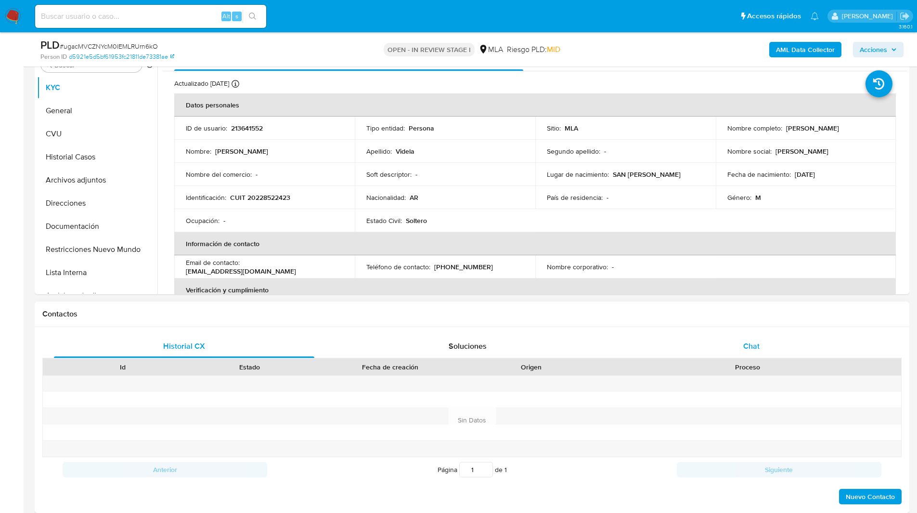
click at [759, 351] on span "Chat" at bounding box center [751, 345] width 16 height 11
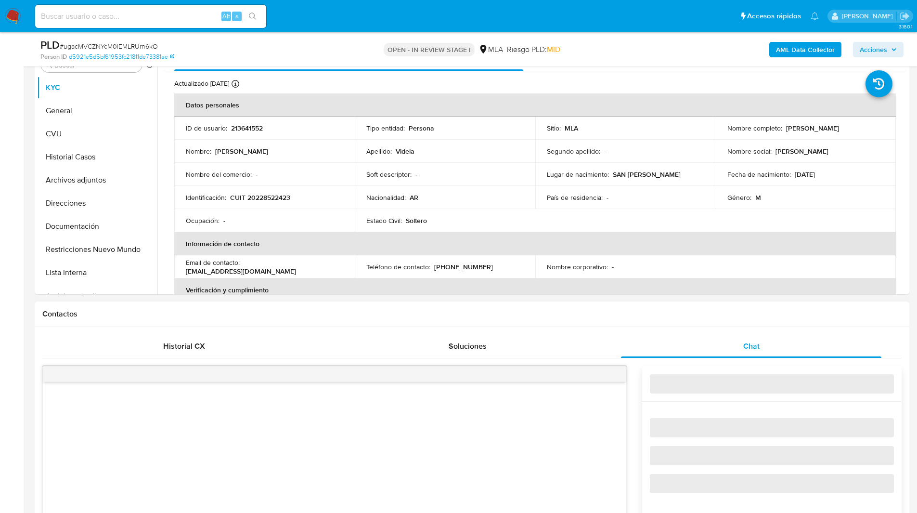
click at [698, 325] on div "Contactos" at bounding box center [472, 314] width 875 height 26
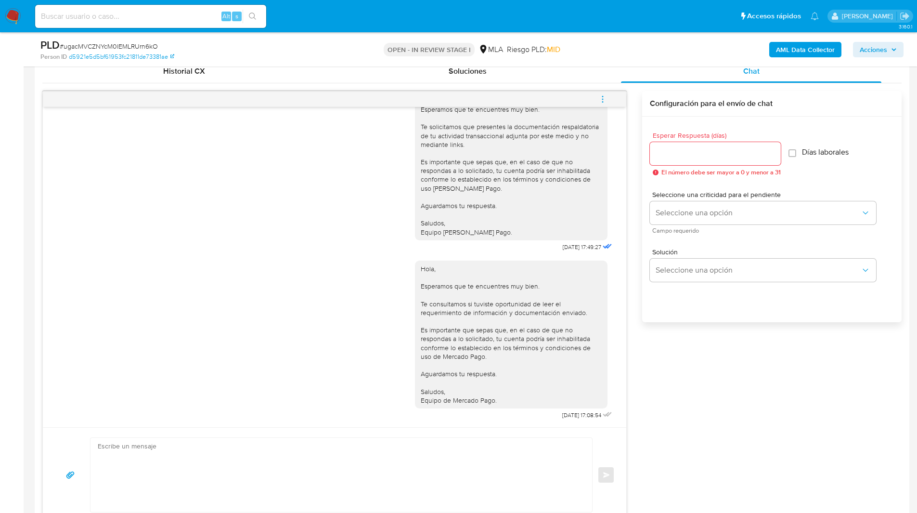
scroll to position [478, 0]
click at [608, 99] on button "menu-action" at bounding box center [603, 98] width 32 height 23
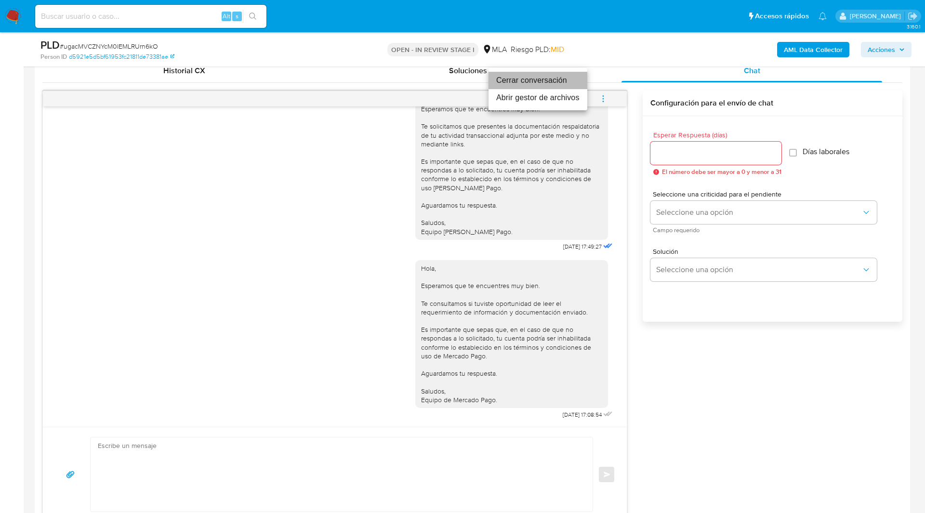
click at [553, 79] on li "Cerrar conversación" at bounding box center [537, 80] width 99 height 17
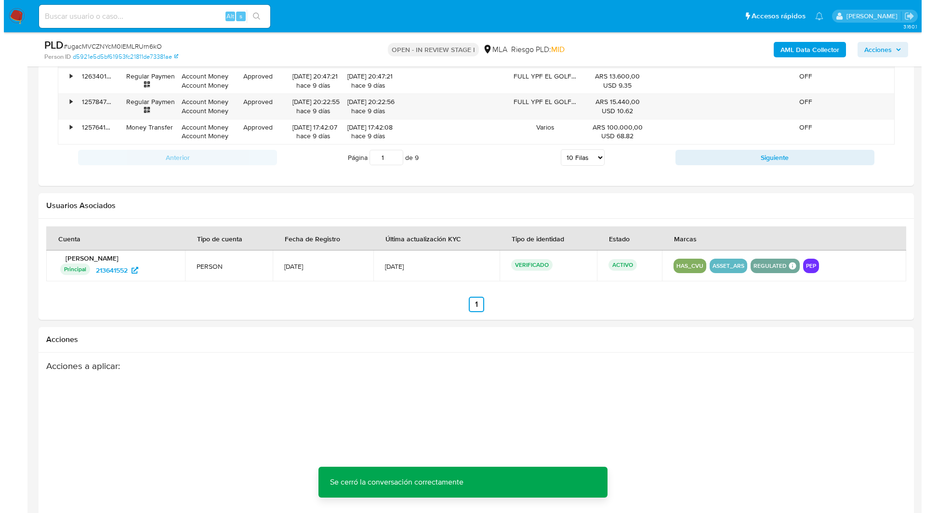
scroll to position [1473, 0]
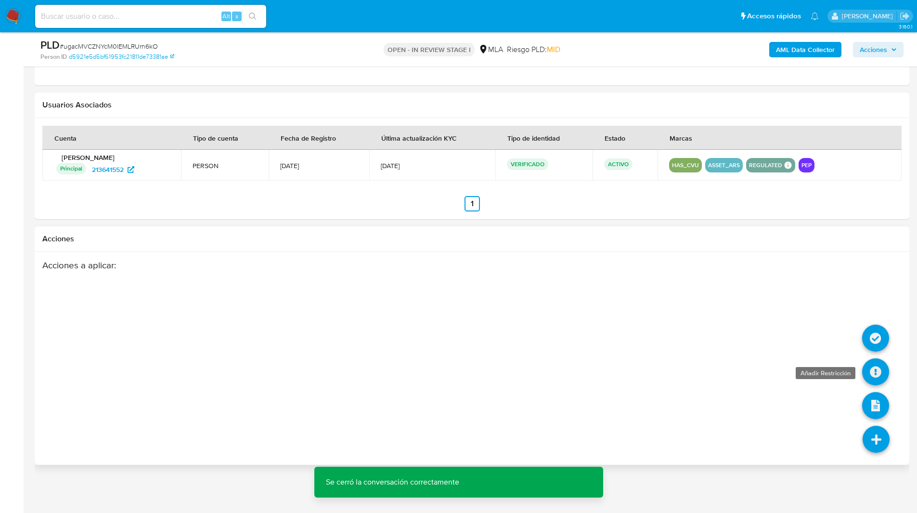
click at [879, 370] on icon at bounding box center [875, 371] width 27 height 27
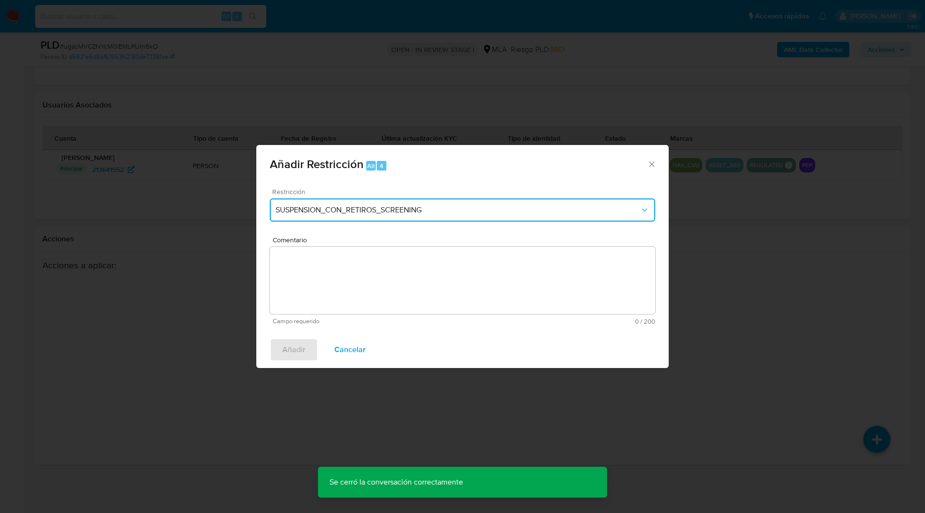
click at [352, 214] on span "SUSPENSION_CON_RETIROS_SCREENING" at bounding box center [457, 210] width 364 height 10
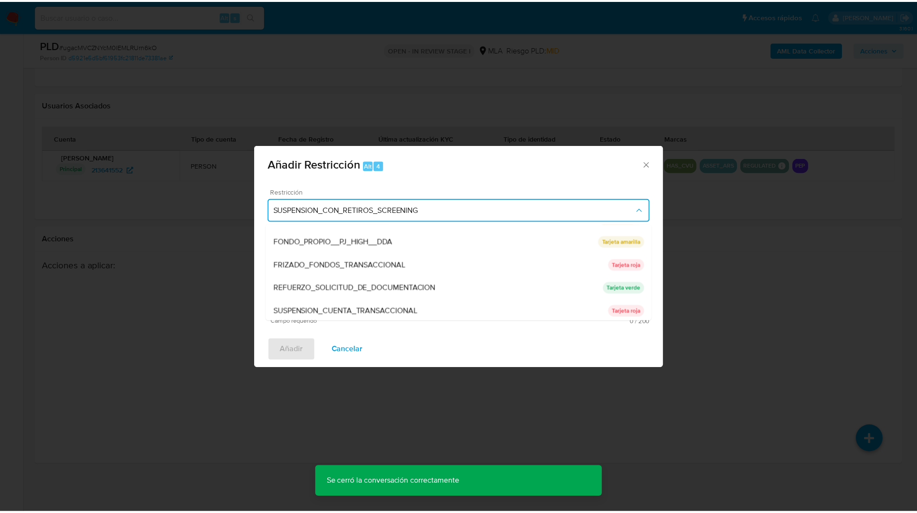
scroll to position [204, 0]
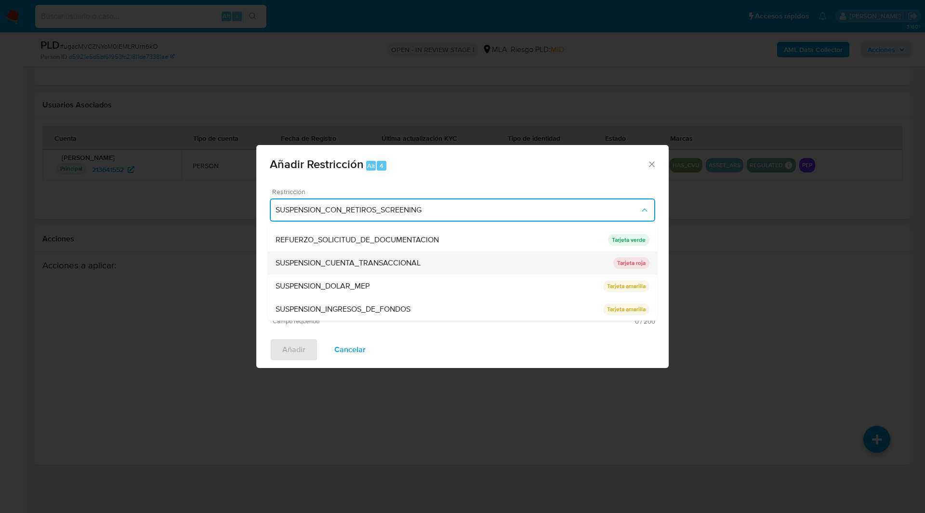
click at [372, 263] on span "SUSPENSION_CUENTA_TRANSACCIONAL" at bounding box center [347, 263] width 145 height 10
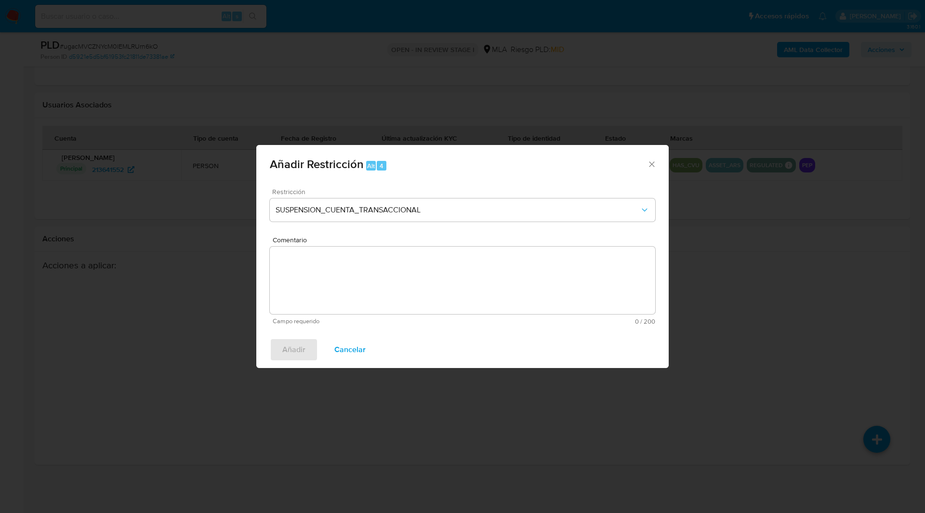
click at [418, 259] on textarea "Comentario" at bounding box center [462, 280] width 385 height 67
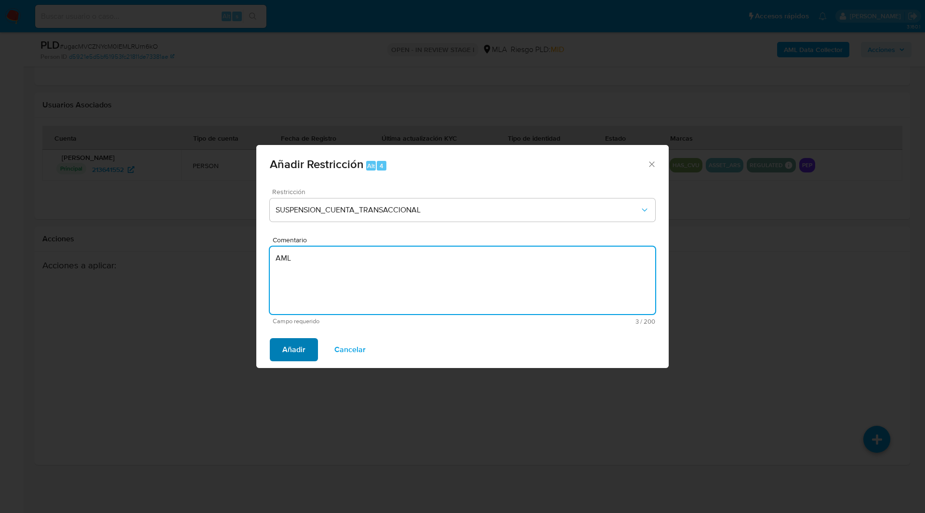
type textarea "AML"
click at [292, 350] on span "Añadir" at bounding box center [293, 349] width 23 height 21
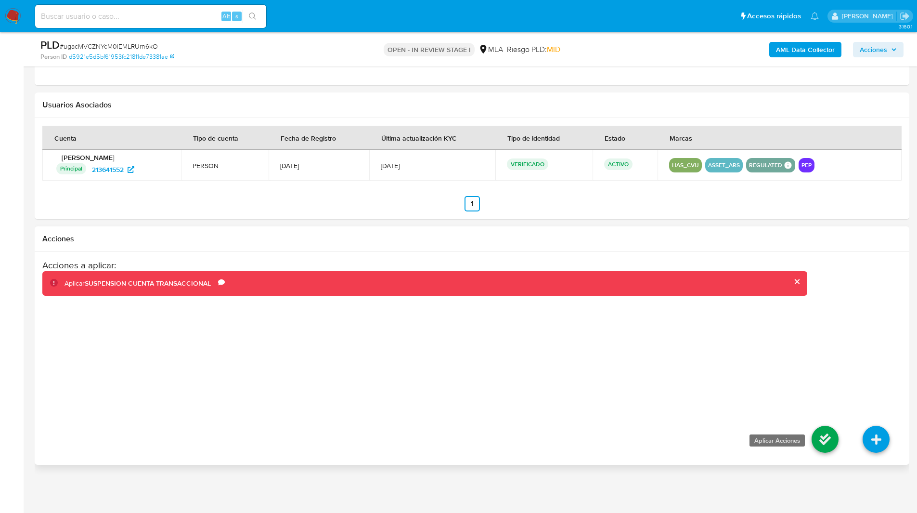
click at [819, 437] on icon at bounding box center [825, 439] width 27 height 27
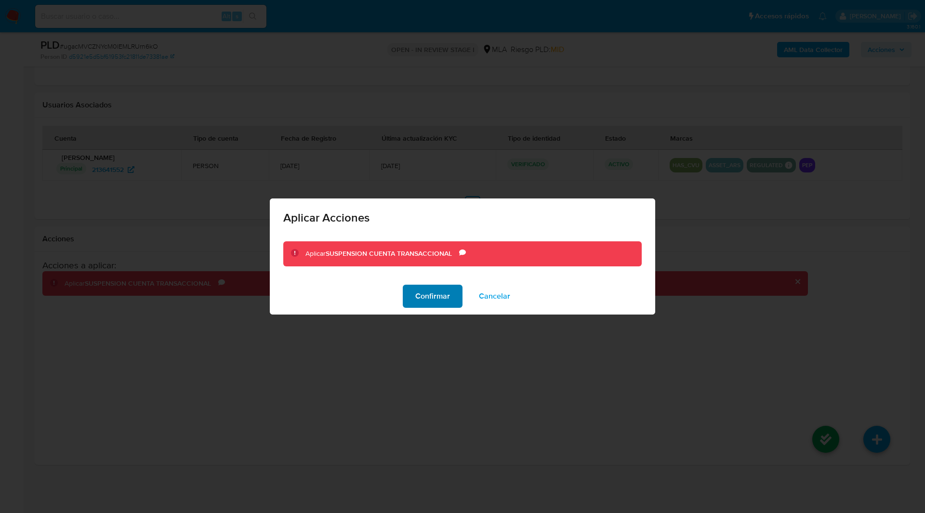
click at [429, 298] on span "Confirmar" at bounding box center [432, 296] width 35 height 21
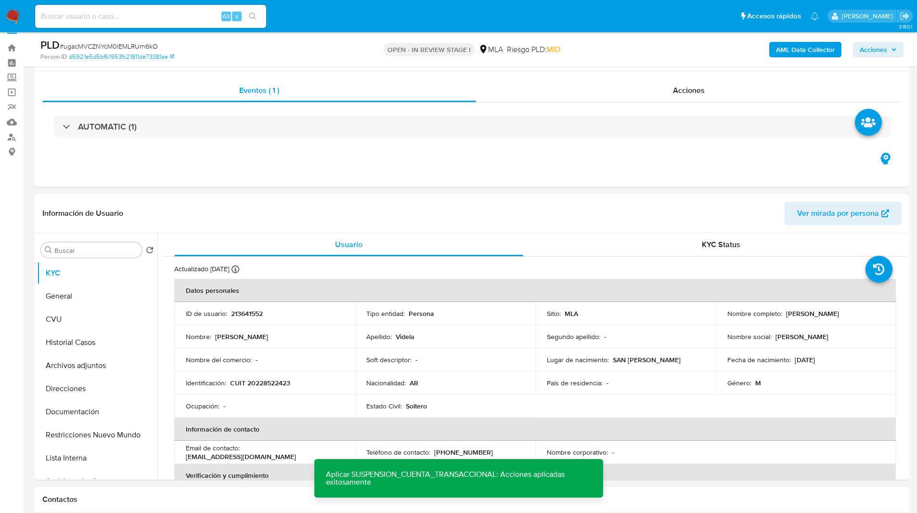
scroll to position [0, 0]
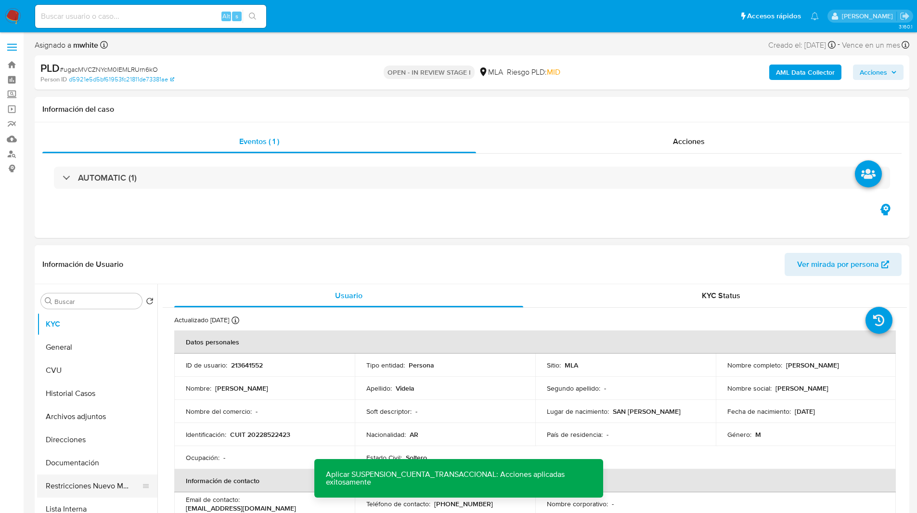
click at [83, 480] on button "Restricciones Nuevo Mundo" at bounding box center [93, 485] width 113 height 23
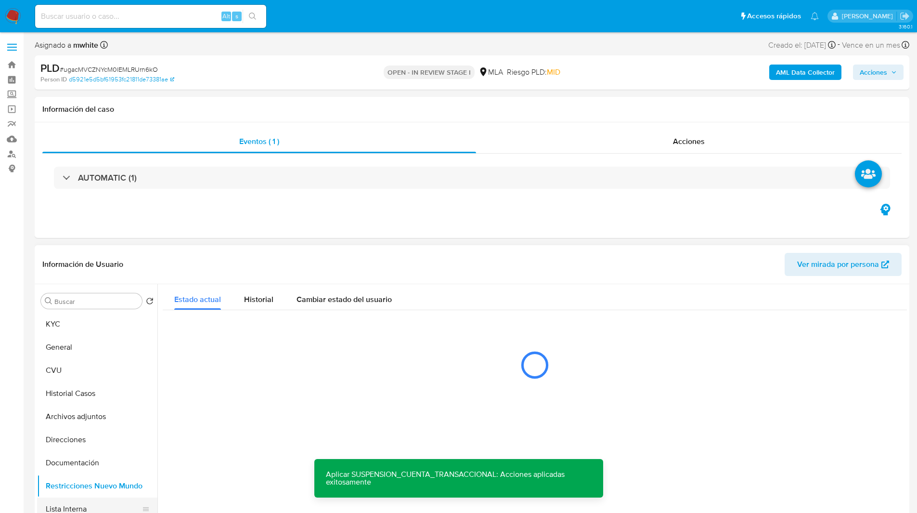
click at [96, 507] on button "Lista Interna" at bounding box center [93, 508] width 113 height 23
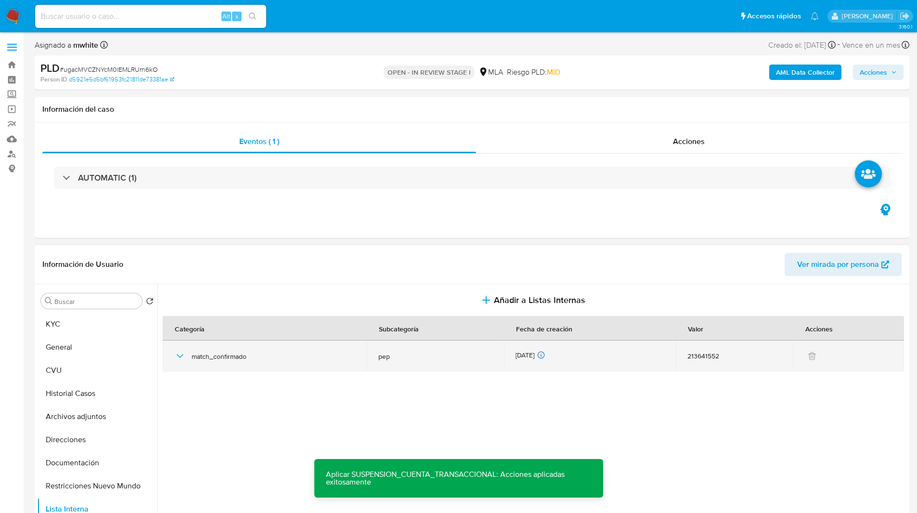
click at [180, 355] on icon "button" at bounding box center [180, 356] width 12 height 12
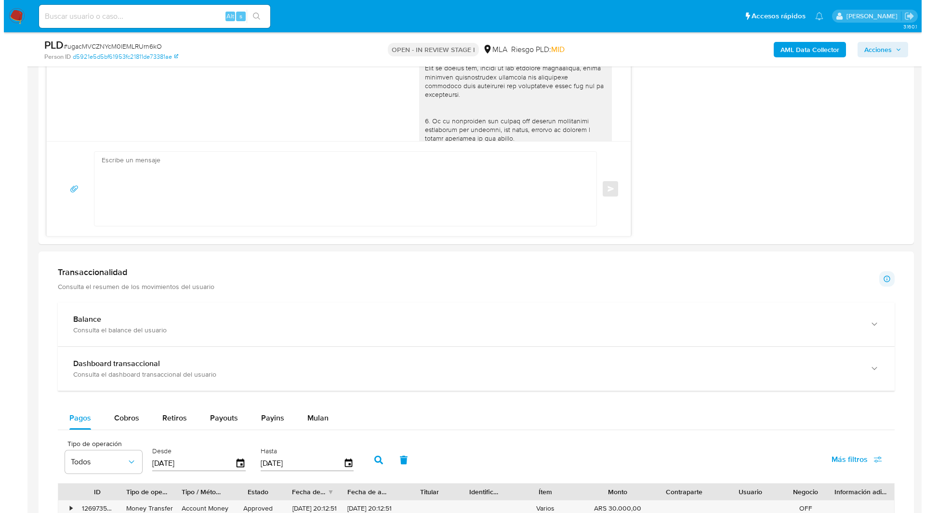
scroll to position [1473, 0]
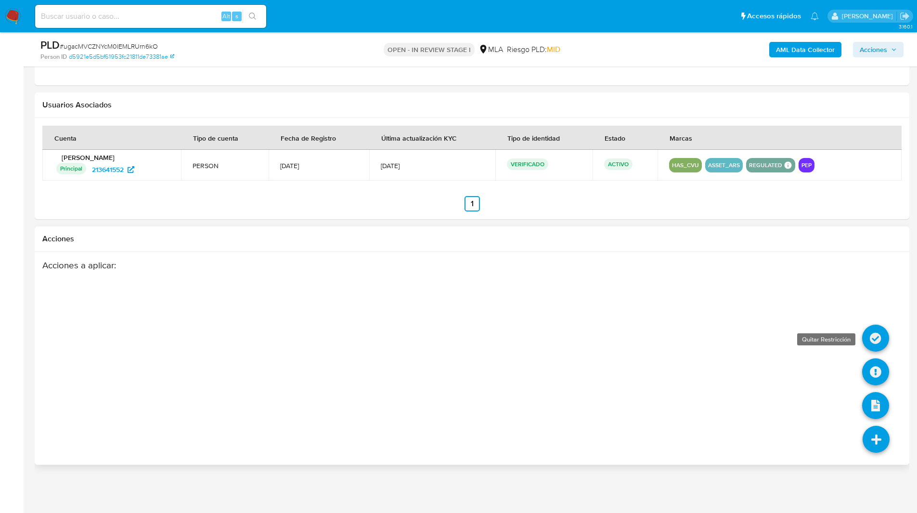
click at [874, 343] on icon at bounding box center [875, 338] width 27 height 27
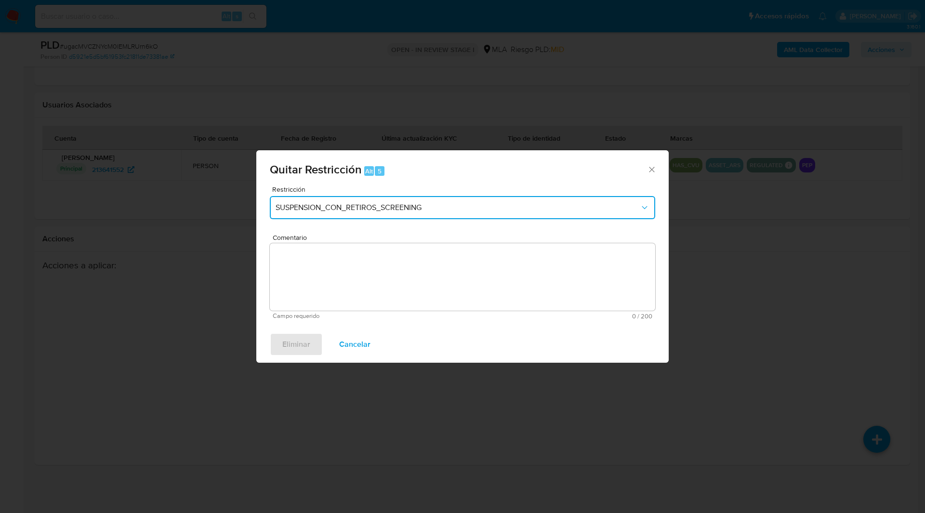
click at [340, 197] on button "SUSPENSION_CON_RETIROS_SCREENING" at bounding box center [462, 207] width 385 height 23
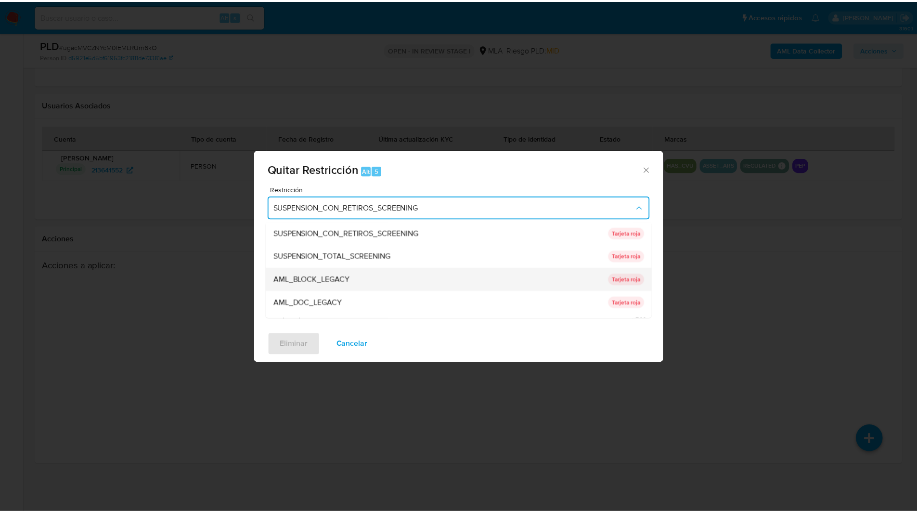
scroll to position [204, 0]
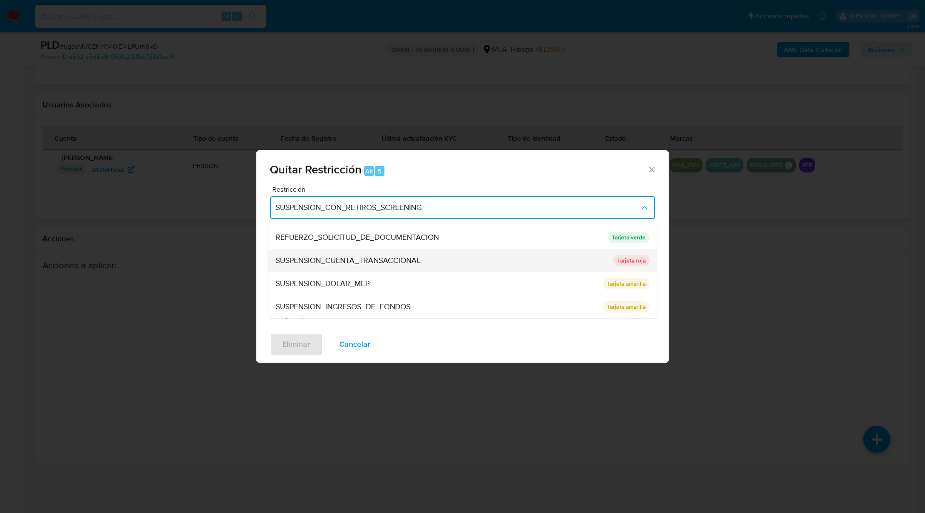
click at [355, 266] on div "SUSPENSION_CUENTA_TRANSACCIONAL" at bounding box center [441, 260] width 332 height 23
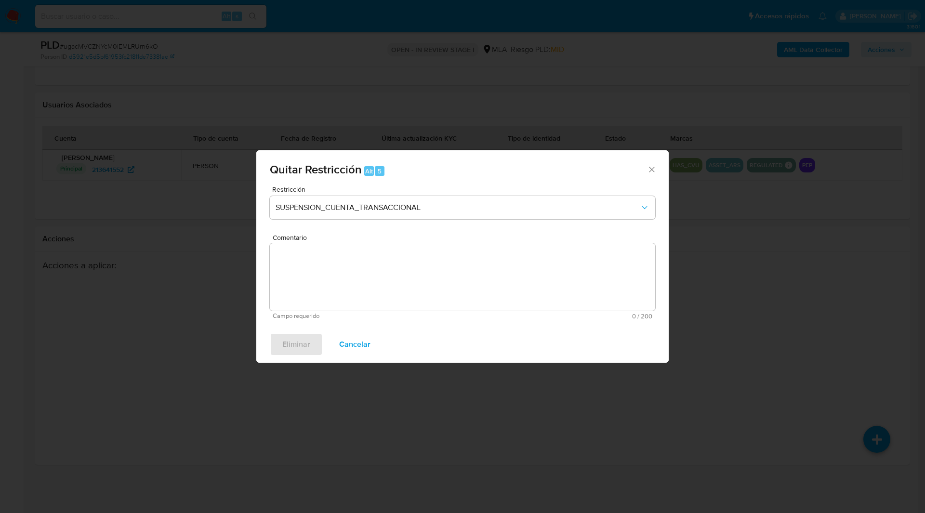
click at [406, 277] on textarea "Comentario" at bounding box center [462, 276] width 385 height 67
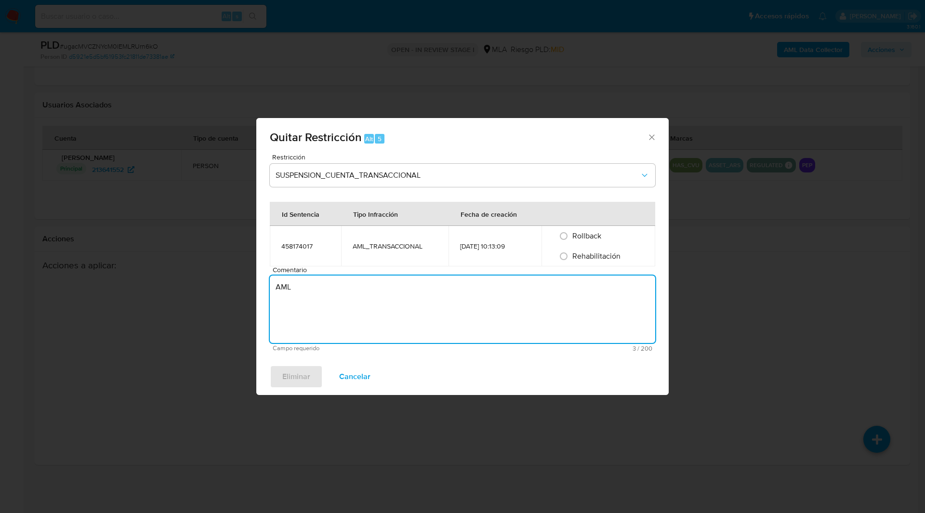
type textarea "AML"
click at [583, 236] on span "Rollback" at bounding box center [586, 235] width 29 height 11
click at [571, 236] on input "Rollback" at bounding box center [563, 235] width 15 height 15
radio input "true"
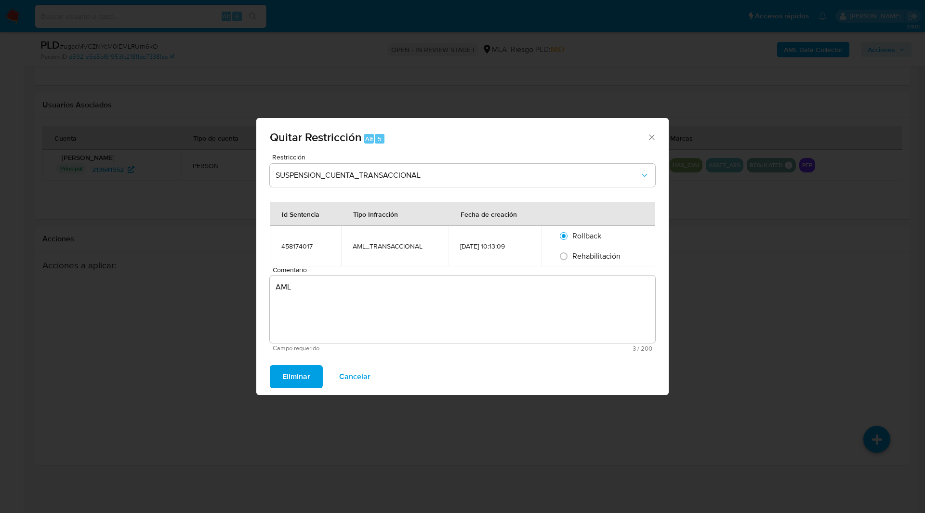
click at [300, 377] on span "Eliminar" at bounding box center [296, 376] width 28 height 21
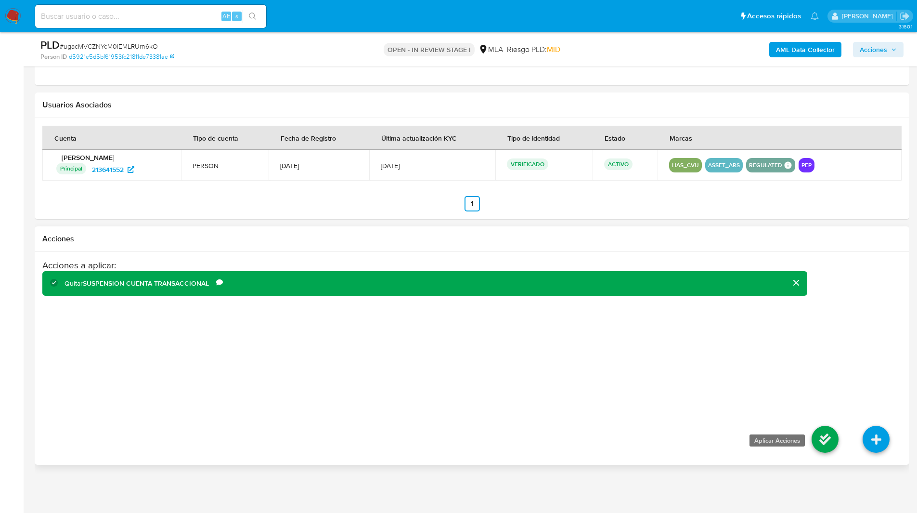
click at [824, 437] on icon at bounding box center [825, 439] width 27 height 27
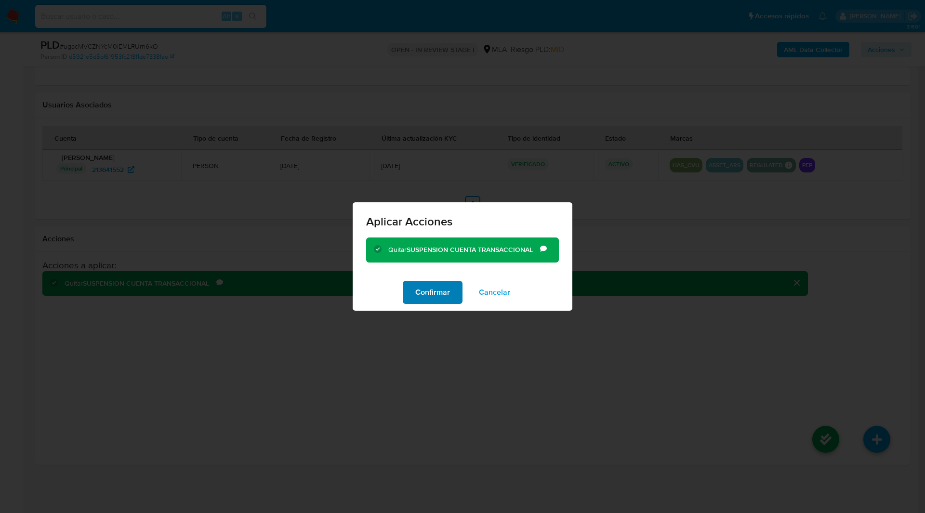
click at [443, 301] on span "Confirmar" at bounding box center [432, 292] width 35 height 21
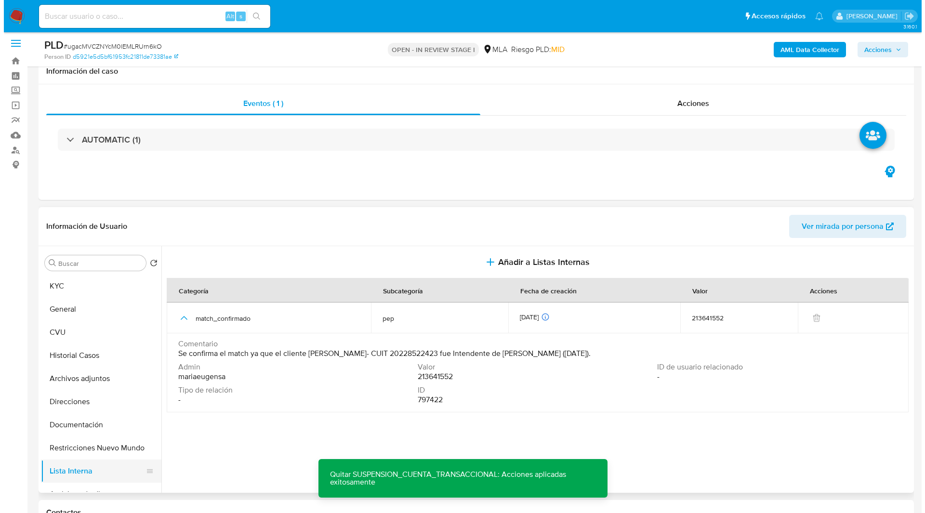
scroll to position [0, 0]
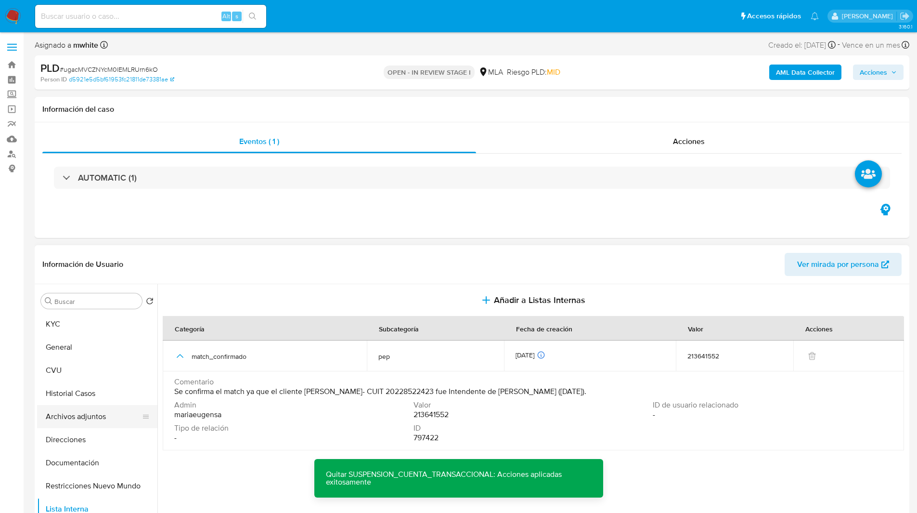
click at [79, 417] on button "Archivos adjuntos" at bounding box center [93, 416] width 113 height 23
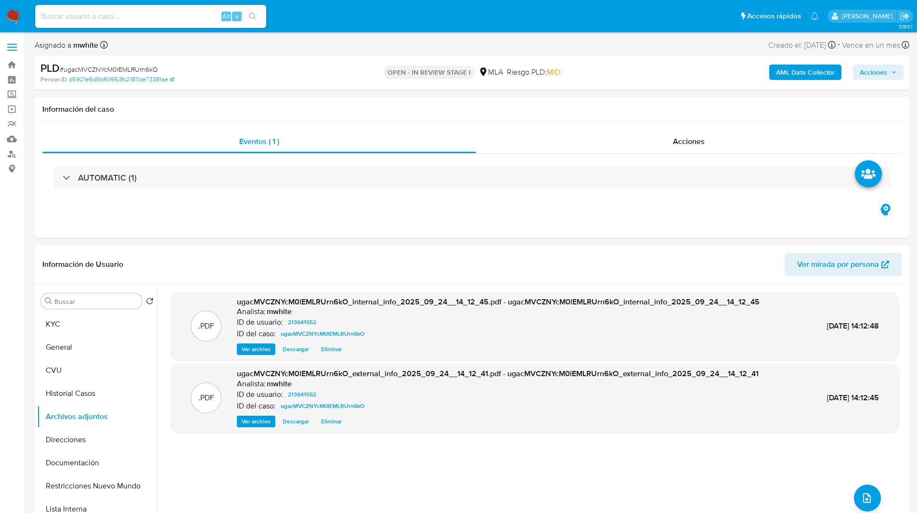
click at [600, 77] on div "OPEN - IN REVIEW STAGE I MLA Riesgo PLD: MID" at bounding box center [471, 72] width 285 height 23
click at [863, 495] on icon "upload-file" at bounding box center [867, 498] width 12 height 12
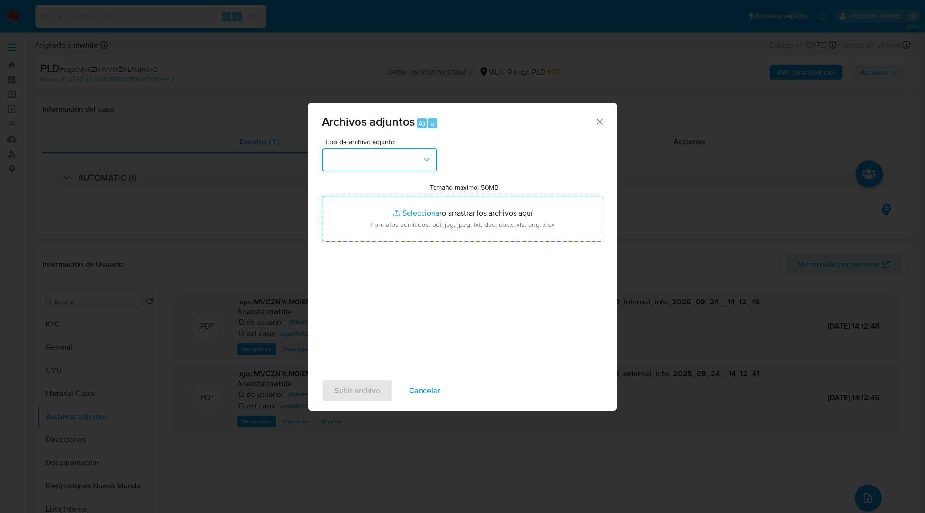
click at [403, 155] on button "button" at bounding box center [380, 159] width 116 height 23
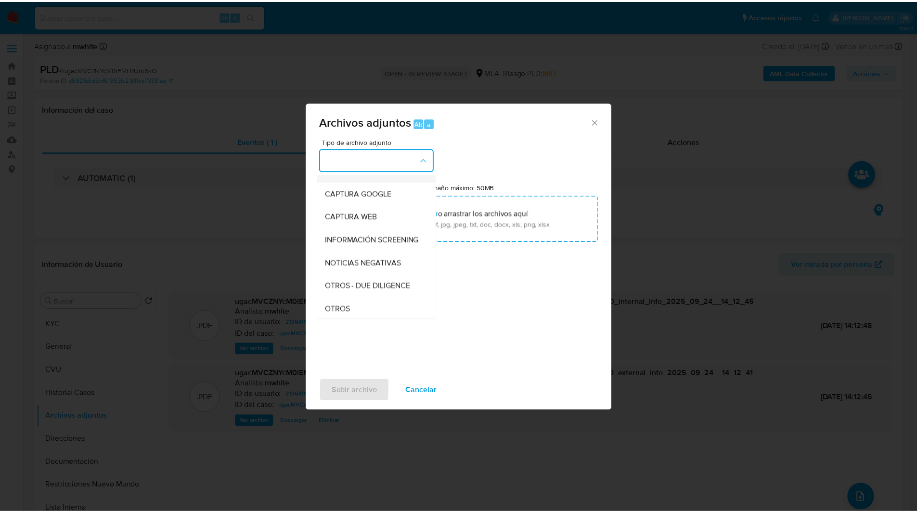
scroll to position [68, 0]
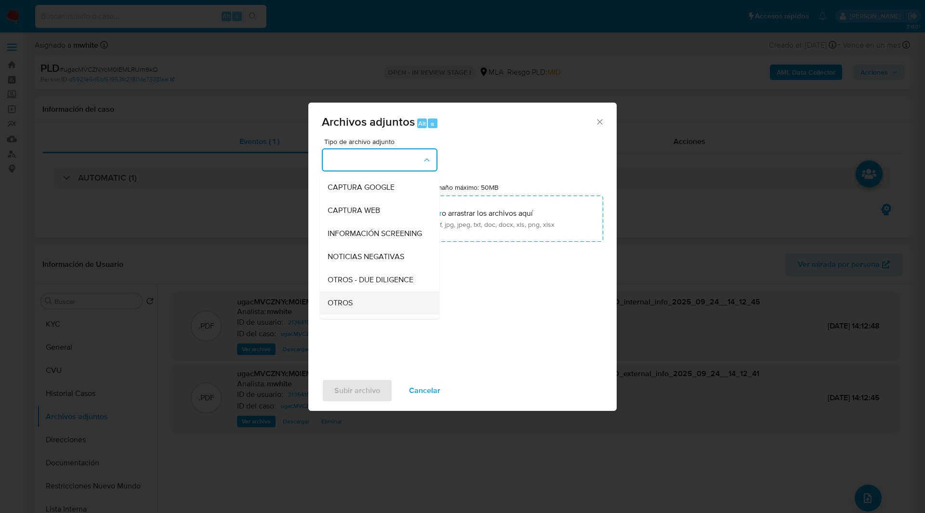
click at [342, 308] on span "OTROS" at bounding box center [339, 303] width 25 height 10
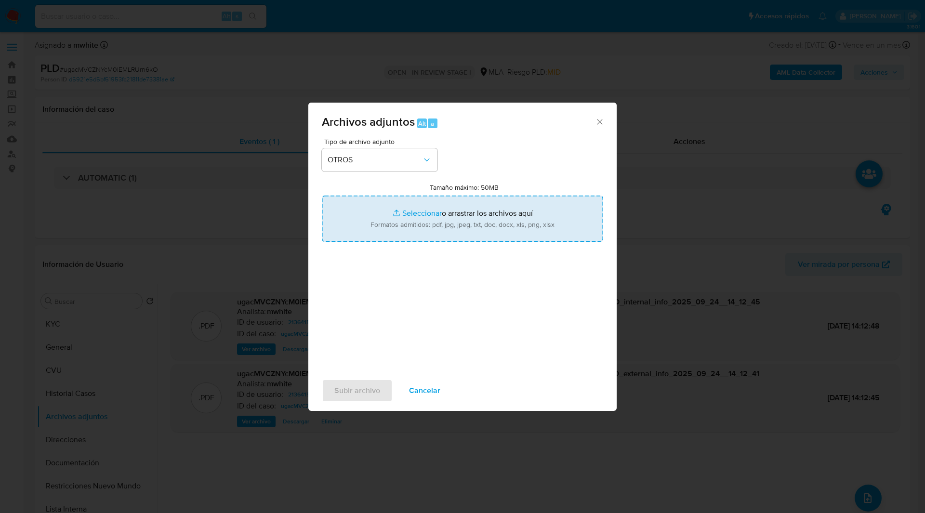
type input "C:\fakepath\Caselog ugacMVCZNYcM0lEMLRUrn6kO_2025_08_19_00_11_31.docx"
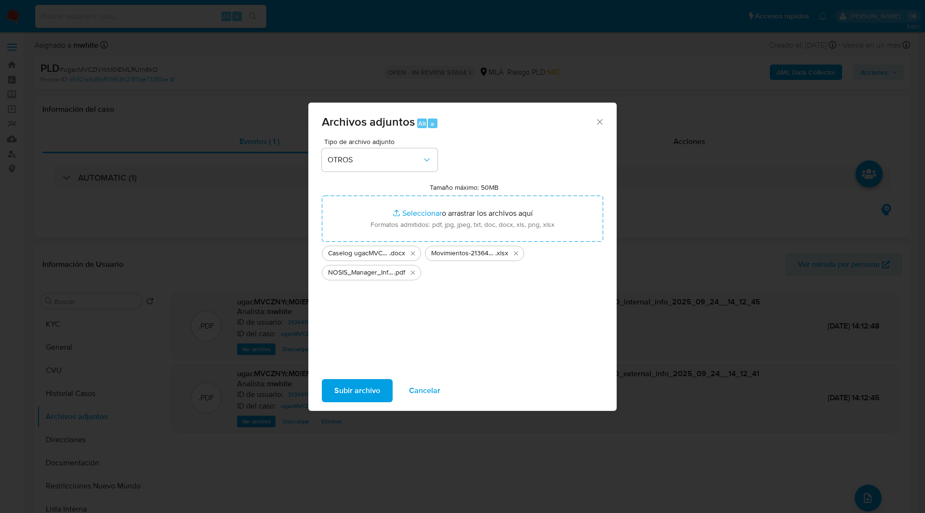
click at [352, 385] on span "Subir archivo" at bounding box center [357, 390] width 46 height 21
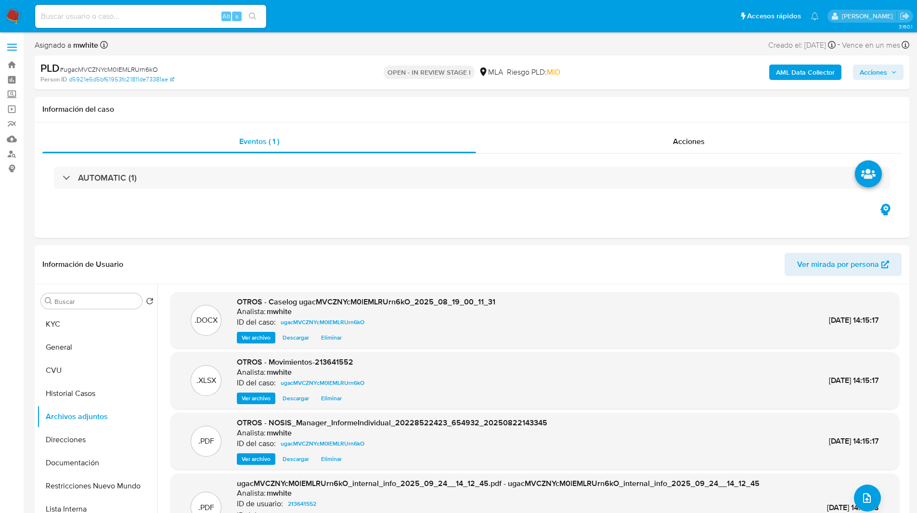
click at [868, 72] on span "Acciones" at bounding box center [873, 72] width 27 height 15
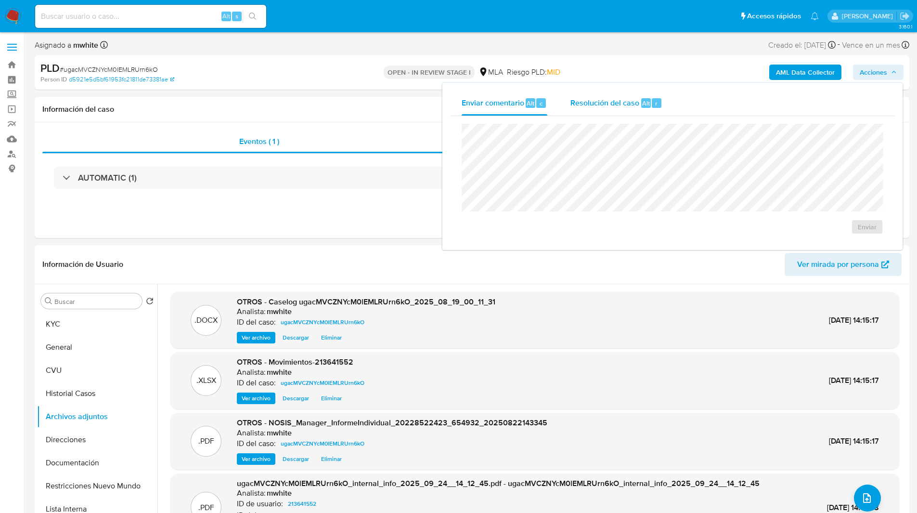
click at [602, 111] on div "Resolución del caso Alt r" at bounding box center [617, 103] width 92 height 25
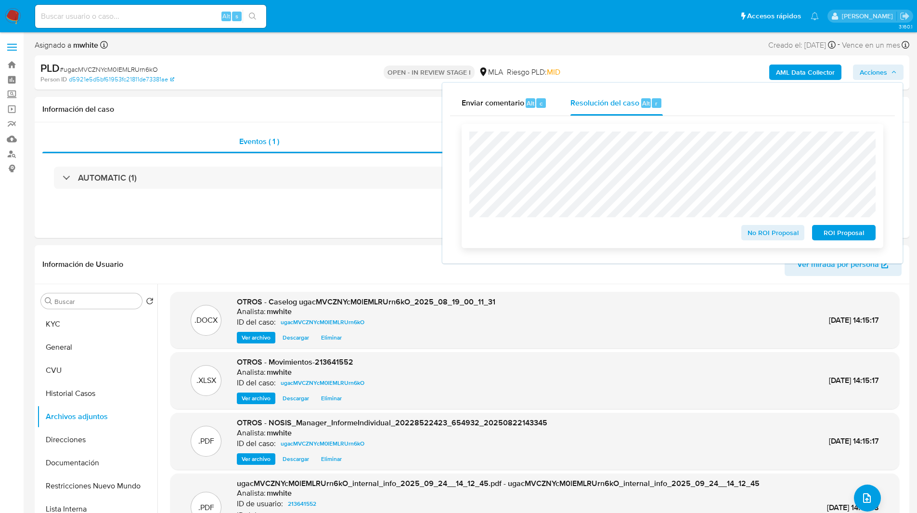
click at [773, 234] on span "No ROI Proposal" at bounding box center [773, 232] width 50 height 13
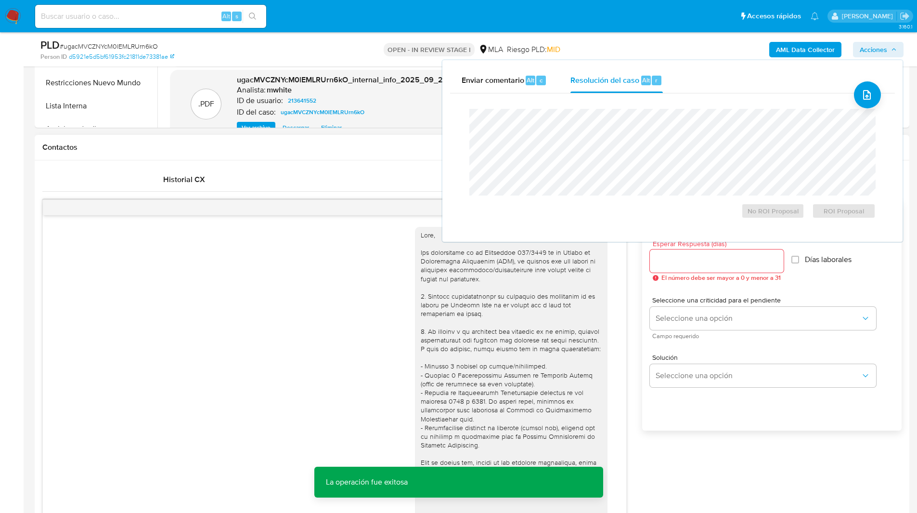
scroll to position [261, 0]
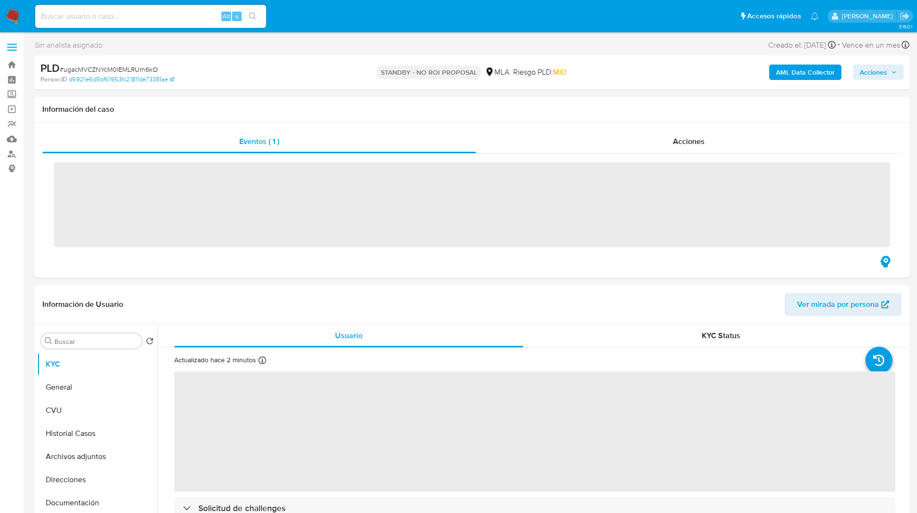
select select "10"
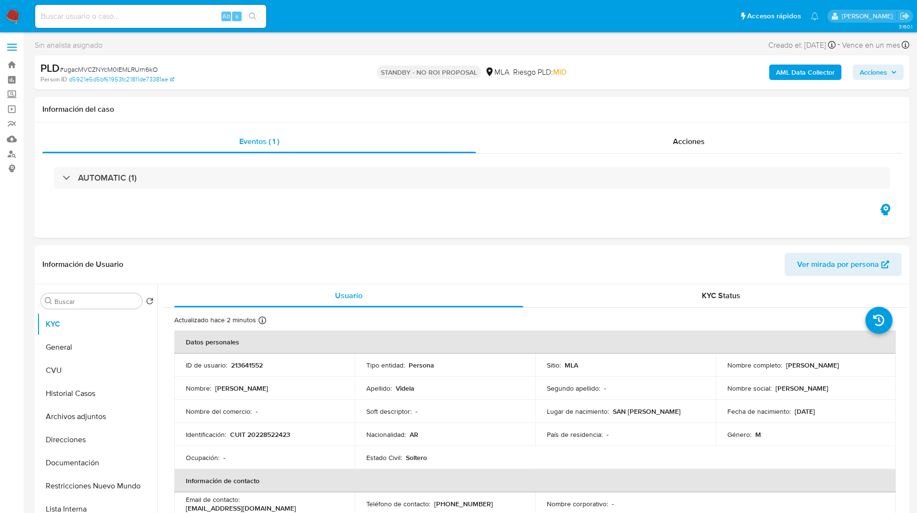
click at [135, 15] on input at bounding box center [150, 16] width 231 height 13
paste input "tLtZdxYAh15WYdjF58owLBkc"
type input "tLtZdxYAh15WYdjF58owLBkc"
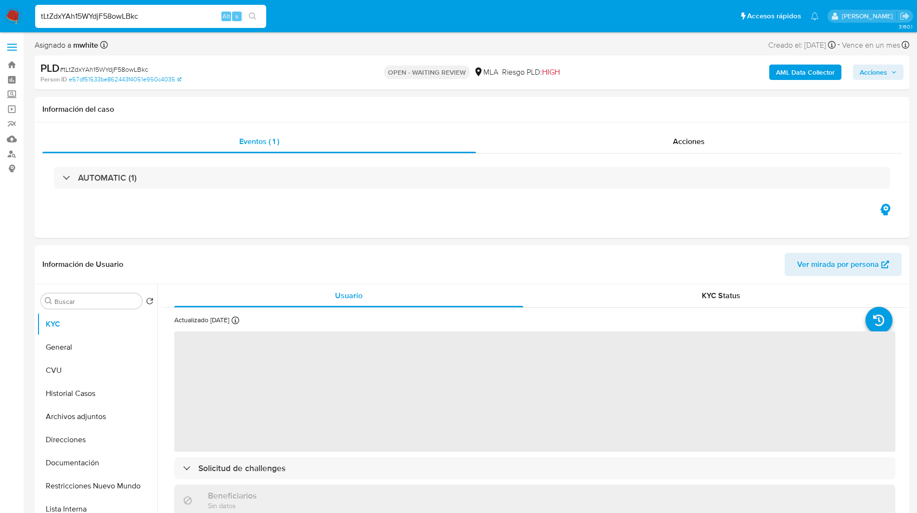
click at [564, 41] on div "Asignado a mwhite Asignado el: [DATE] 14:15:37 Creado el: [DATE] Creado el: [DA…" at bounding box center [472, 47] width 875 height 17
select select "10"
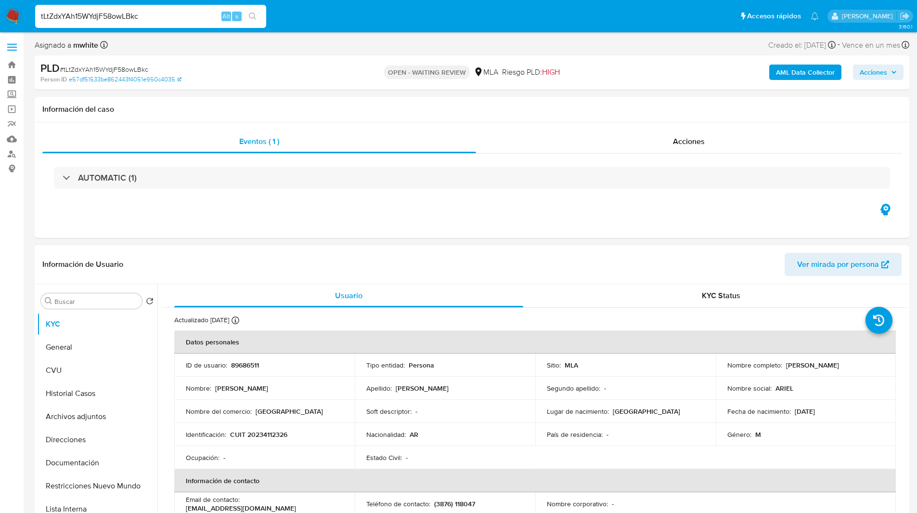
click at [256, 365] on p "89686511" at bounding box center [245, 365] width 28 height 9
copy p "89686511"
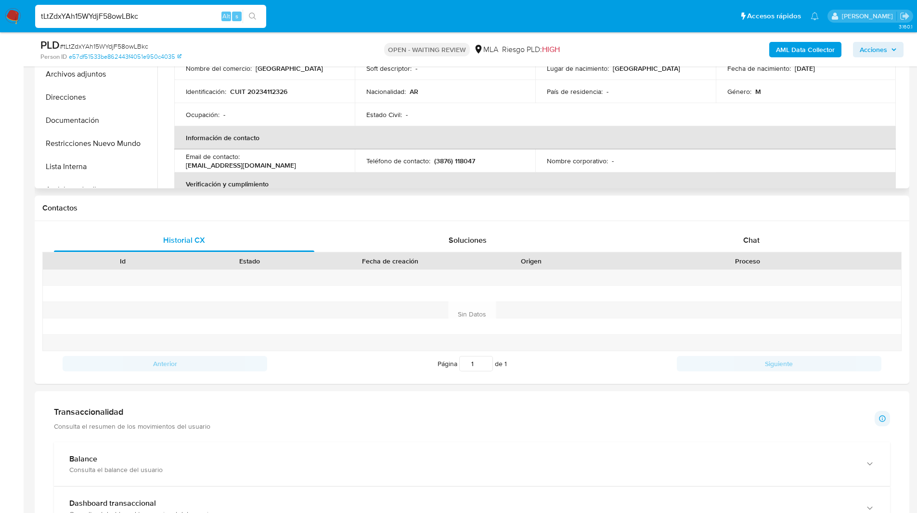
scroll to position [309, 0]
click at [759, 197] on div "Contactos" at bounding box center [472, 208] width 875 height 26
click at [736, 261] on div "Proceso" at bounding box center [747, 261] width 293 height 10
click at [761, 243] on div "Chat" at bounding box center [751, 239] width 261 height 23
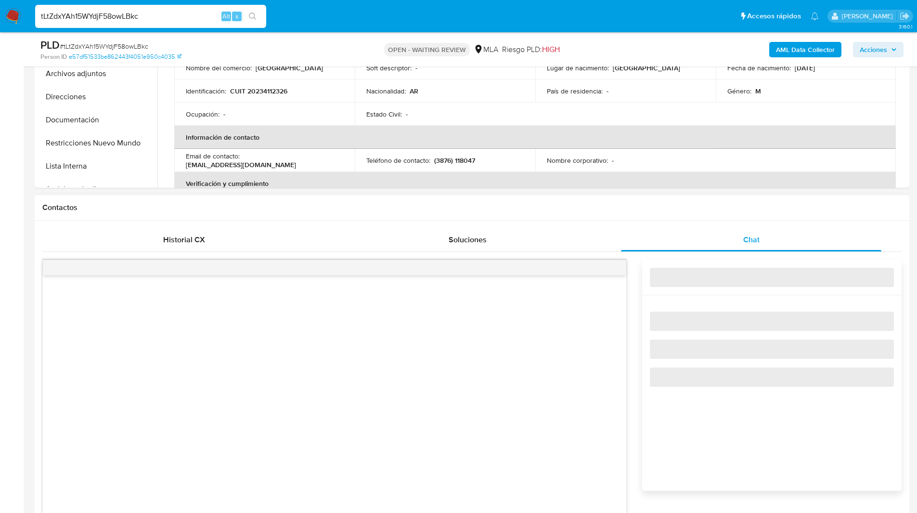
click at [651, 221] on div "Historial CX Soluciones Chat Id Estado Fecha de creación Origen Proceso Anterio…" at bounding box center [472, 432] width 875 height 423
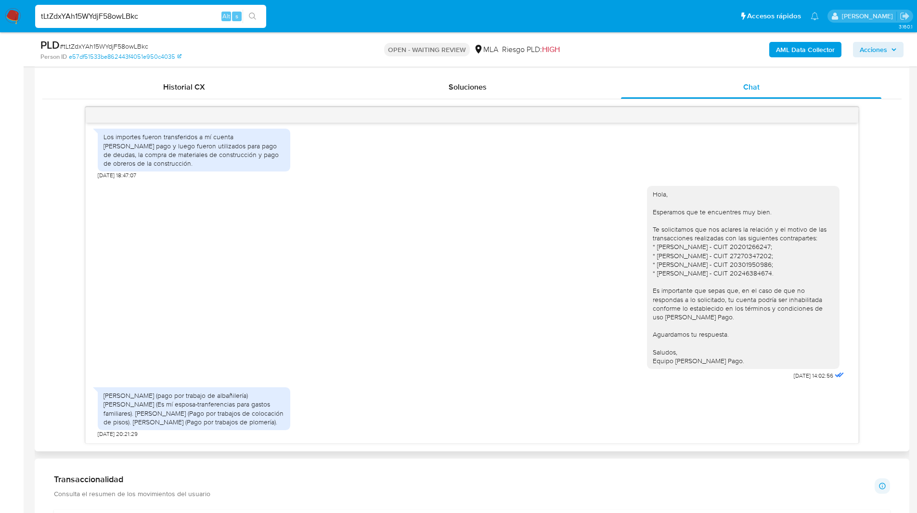
scroll to position [462, 0]
click at [875, 290] on div "[DATE] 17:35:56 PDF PDF melifile7488533399884010632.pdf PDF PDF melifile2755296…" at bounding box center [472, 274] width 860 height 337
click at [512, 212] on div "Hola, Esperamos que te encuentres muy bien. Te solicitamos que nos aclares la r…" at bounding box center [472, 280] width 749 height 203
click at [330, 20] on ul "Pausado Ver notificaciones tLtZdxYAh15WYdjF58owLBkc Alt s Accesos rápidos Presi…" at bounding box center [427, 16] width 794 height 24
click at [348, 26] on ul "Pausado Ver notificaciones tLtZdxYAh15WYdjF58owLBkc Alt s Accesos rápidos Presi…" at bounding box center [427, 16] width 794 height 24
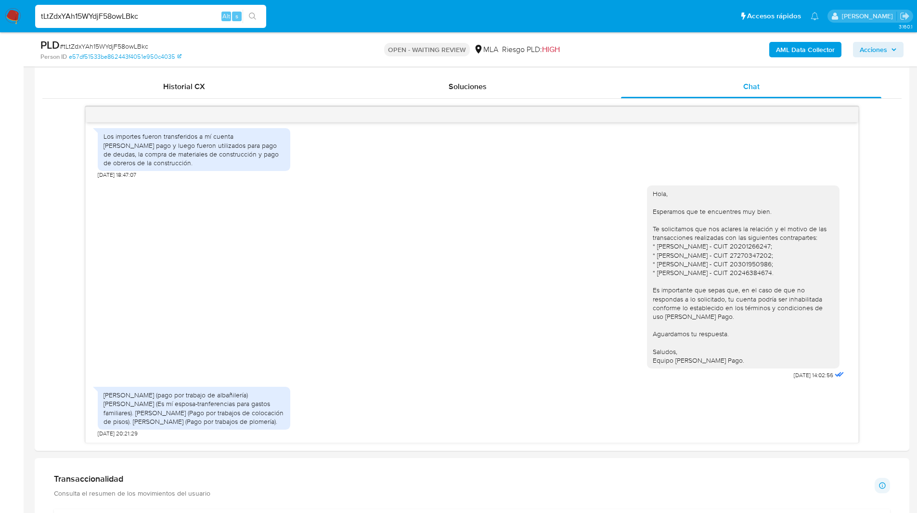
click at [360, 16] on ul "Pausado Ver notificaciones tLtZdxYAh15WYdjF58owLBkc Alt s Accesos rápidos Presi…" at bounding box center [427, 16] width 794 height 24
click at [383, 15] on ul "Pausado Ver notificaciones tLtZdxYAh15WYdjF58owLBkc Alt s Accesos rápidos Presi…" at bounding box center [427, 16] width 794 height 24
click at [432, 473] on div "Transaccionalidad Consulta el resumen de los movimientos del usuario Informació…" at bounding box center [472, 485] width 836 height 24
click at [631, 237] on div "Hola, Esperamos que te encuentres muy bien. Te solicitamos que nos aclares la r…" at bounding box center [472, 280] width 749 height 203
